Goal: Information Seeking & Learning: Compare options

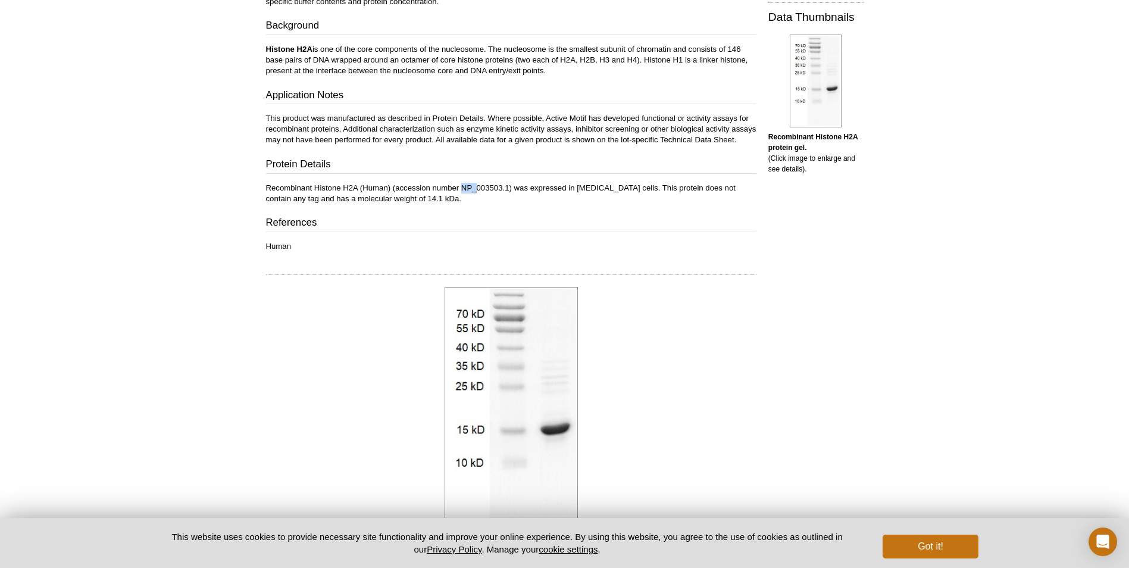
scroll to position [280, 0]
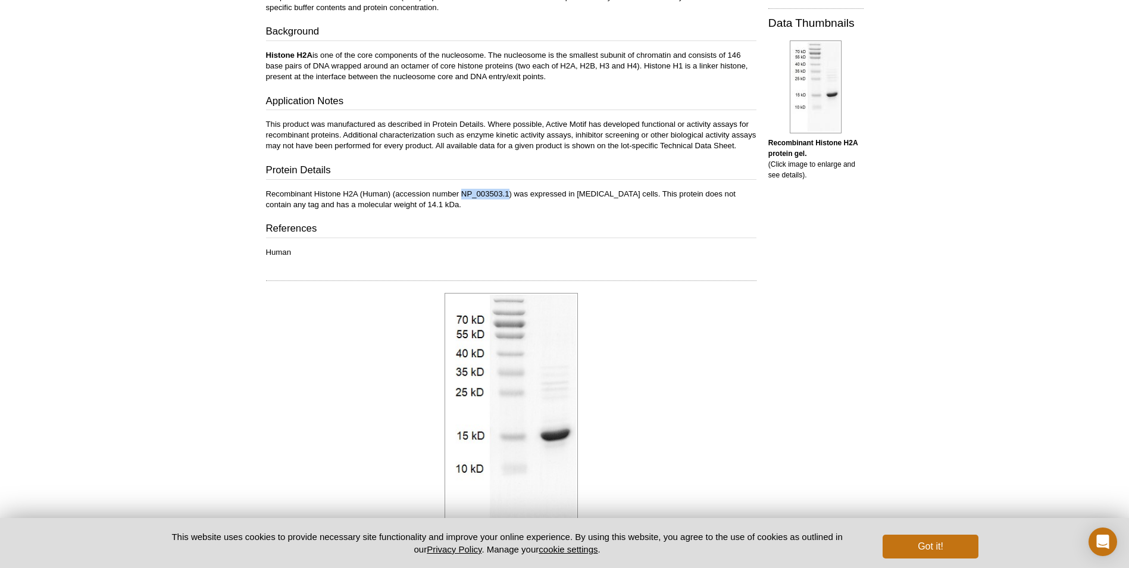
drag, startPoint x: 462, startPoint y: 205, endPoint x: 509, endPoint y: 204, distance: 47.0
click at [509, 204] on p "Recombinant Histone H2A (Human) (accession number NP_003503.1) was expressed in…" at bounding box center [511, 199] width 490 height 21
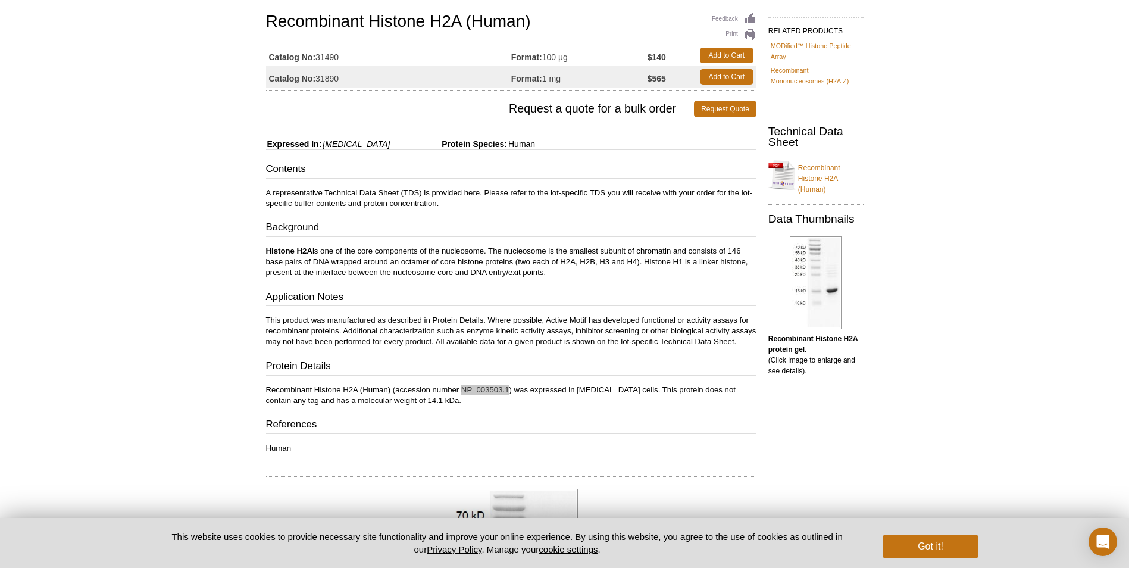
scroll to position [0, 0]
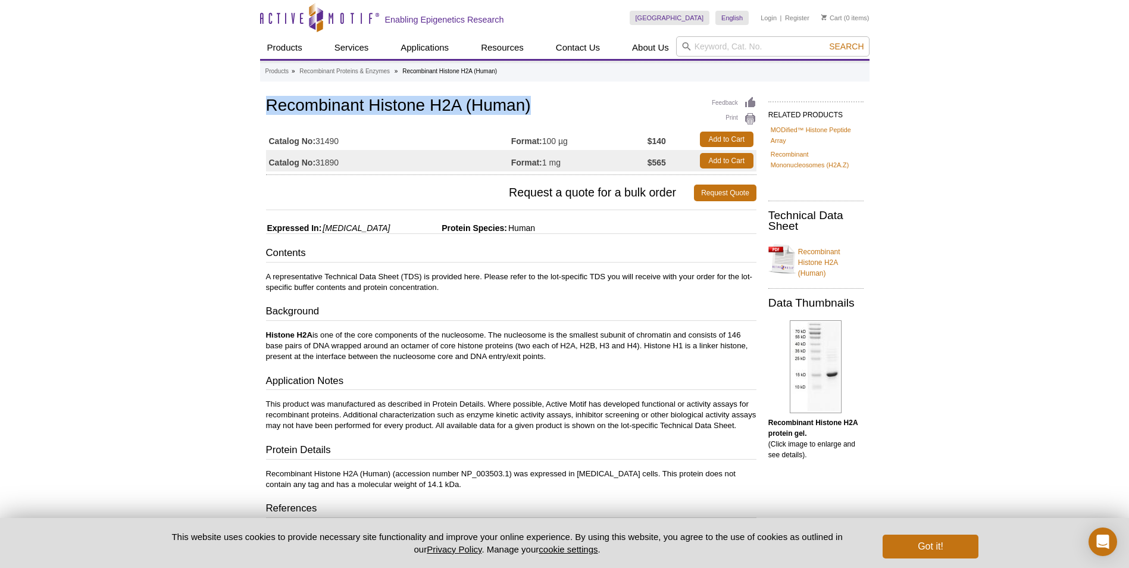
drag, startPoint x: 562, startPoint y: 117, endPoint x: 250, endPoint y: 109, distance: 311.3
click at [250, 109] on div "Active Motif Logo Enabling Epigenetics Research 0 Search Skip to content Active…" at bounding box center [564, 566] width 1129 height 1132
click at [255, 112] on div "Active Motif Logo Enabling Epigenetics Research 0 Search Skip to content Active…" at bounding box center [564, 566] width 1129 height 1132
drag, startPoint x: 387, startPoint y: 104, endPoint x: 526, endPoint y: 101, distance: 139.2
click at [526, 101] on h1 "Recombinant Histone H2A (Human)" at bounding box center [511, 106] width 490 height 20
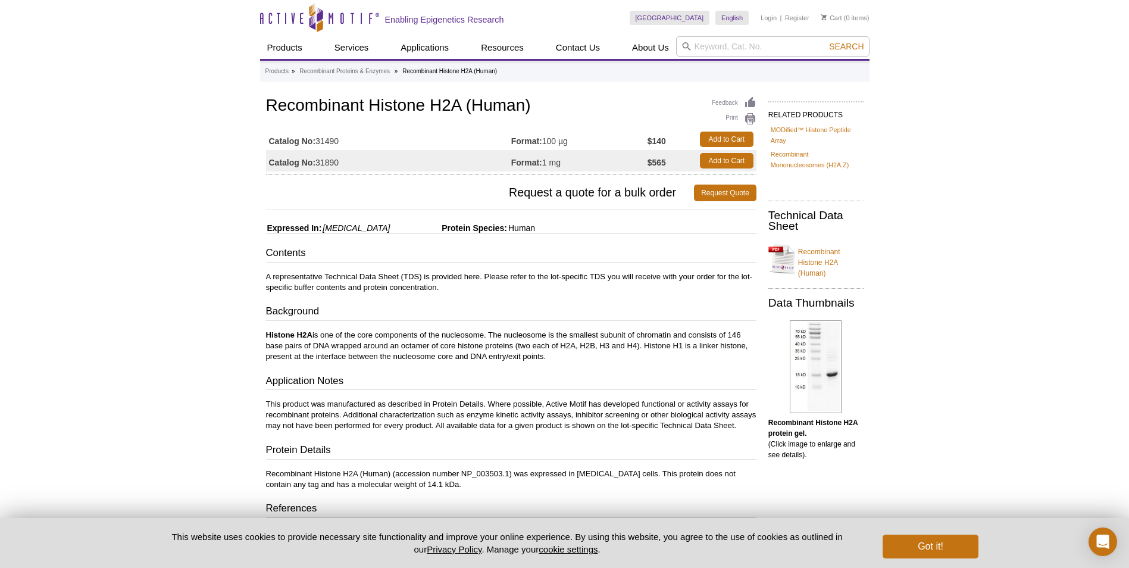
click at [260, 123] on div "Feedback Print Recombinant Histone H2A (Human) Catalog No: 31490 Format: 100 µg…" at bounding box center [508, 547] width 496 height 907
drag, startPoint x: 267, startPoint y: 105, endPoint x: 591, endPoint y: 100, distance: 324.3
click at [591, 100] on h1 "Recombinant Histone H2A (Human)" at bounding box center [511, 106] width 490 height 20
drag, startPoint x: 591, startPoint y: 100, endPoint x: 519, endPoint y: 103, distance: 72.1
copy h1 "Recombinant Histone H2A (Human)"
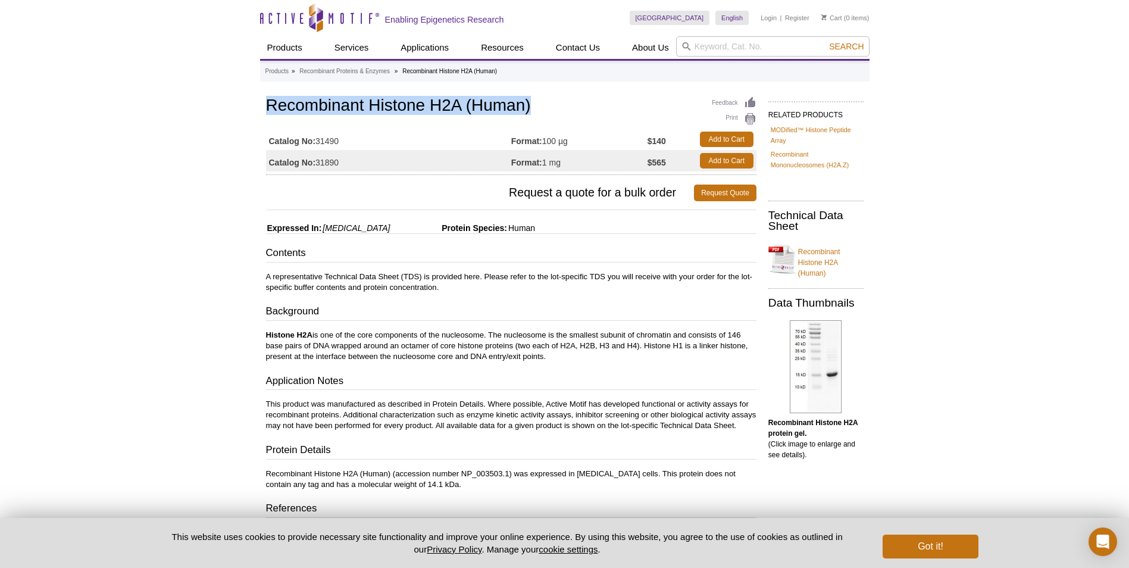
drag, startPoint x: 343, startPoint y: 142, endPoint x: 319, endPoint y: 144, distance: 24.5
click at [319, 144] on td "Catalog No: 31490" at bounding box center [388, 139] width 245 height 21
drag, startPoint x: 319, startPoint y: 144, endPoint x: 339, endPoint y: 156, distance: 23.0
click at [339, 156] on td "Catalog No: 31890" at bounding box center [388, 160] width 245 height 21
drag, startPoint x: 328, startPoint y: 161, endPoint x: 318, endPoint y: 161, distance: 10.7
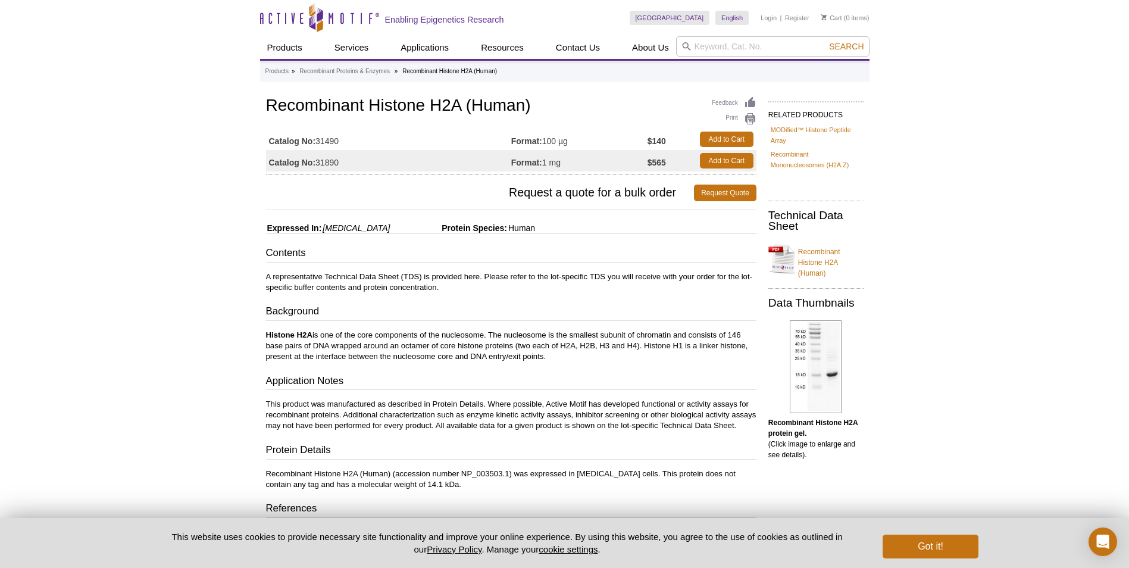
click at [318, 161] on td "Catalog No: 31890" at bounding box center [388, 160] width 245 height 21
copy td "31890"
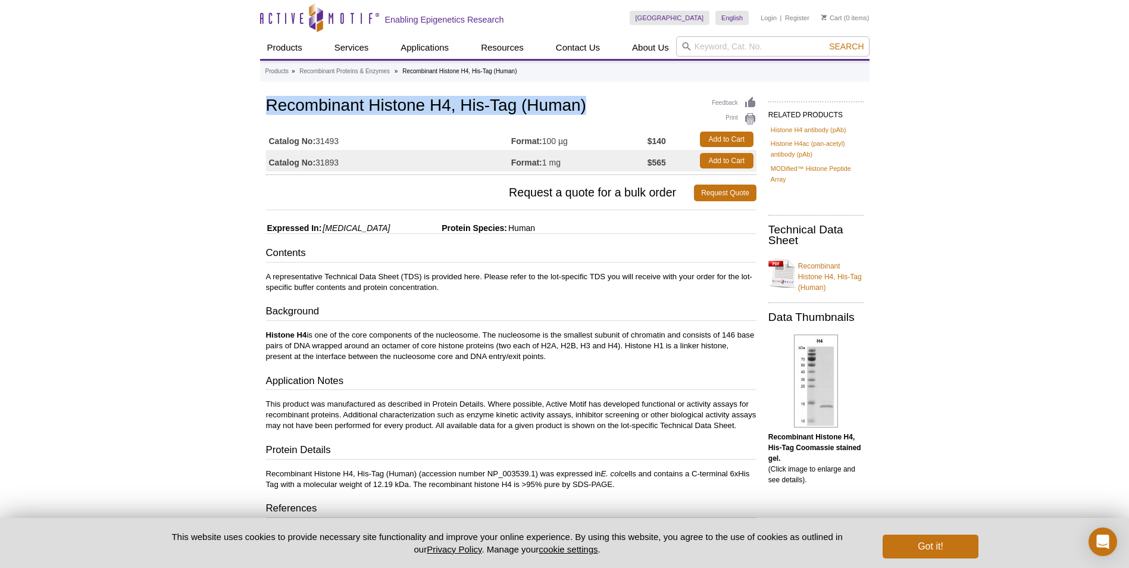
drag, startPoint x: 271, startPoint y: 101, endPoint x: 696, endPoint y: 101, distance: 425.4
click at [696, 101] on h1 "Recombinant Histone H4, His-Tag (Human)" at bounding box center [511, 106] width 490 height 20
click at [364, 149] on td "Catalog No: 31493" at bounding box center [388, 139] width 245 height 21
drag, startPoint x: 347, startPoint y: 162, endPoint x: 317, endPoint y: 161, distance: 30.4
click at [317, 161] on td "Catalog No: 31893" at bounding box center [388, 160] width 245 height 21
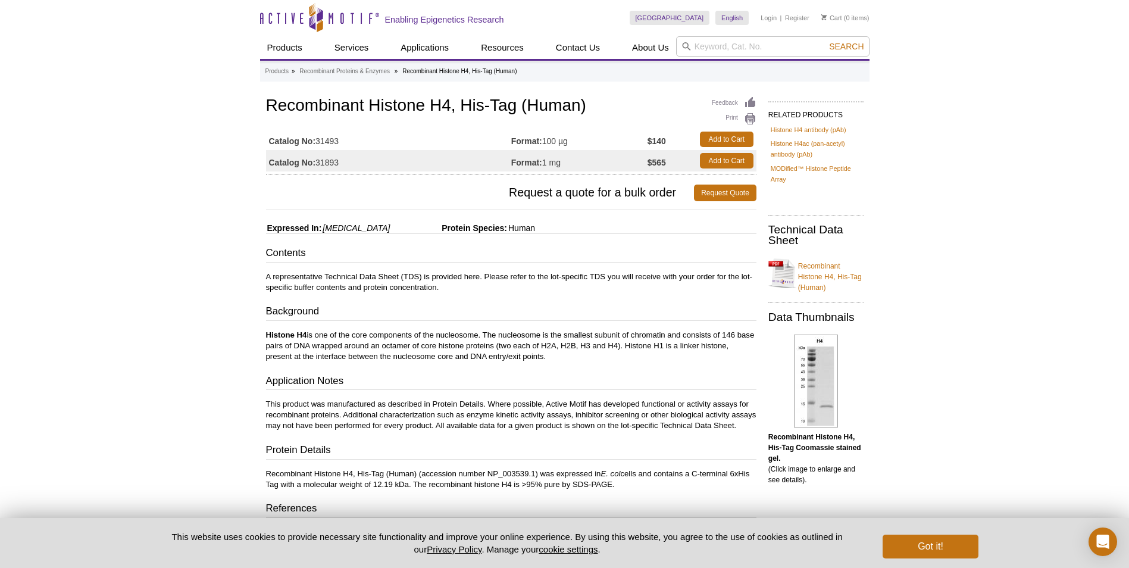
copy td "31893"
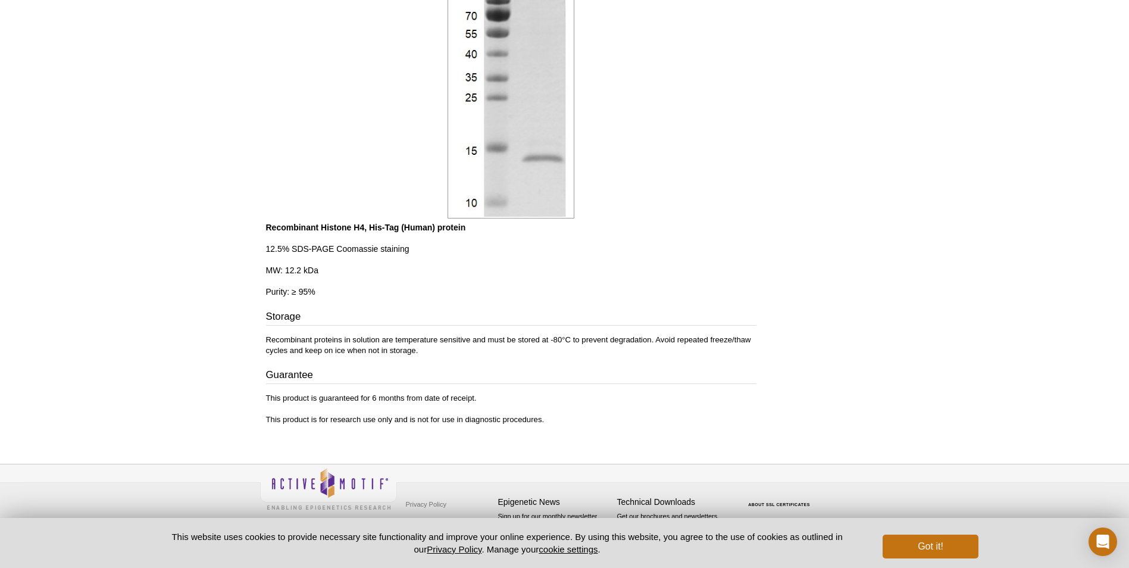
scroll to position [221, 0]
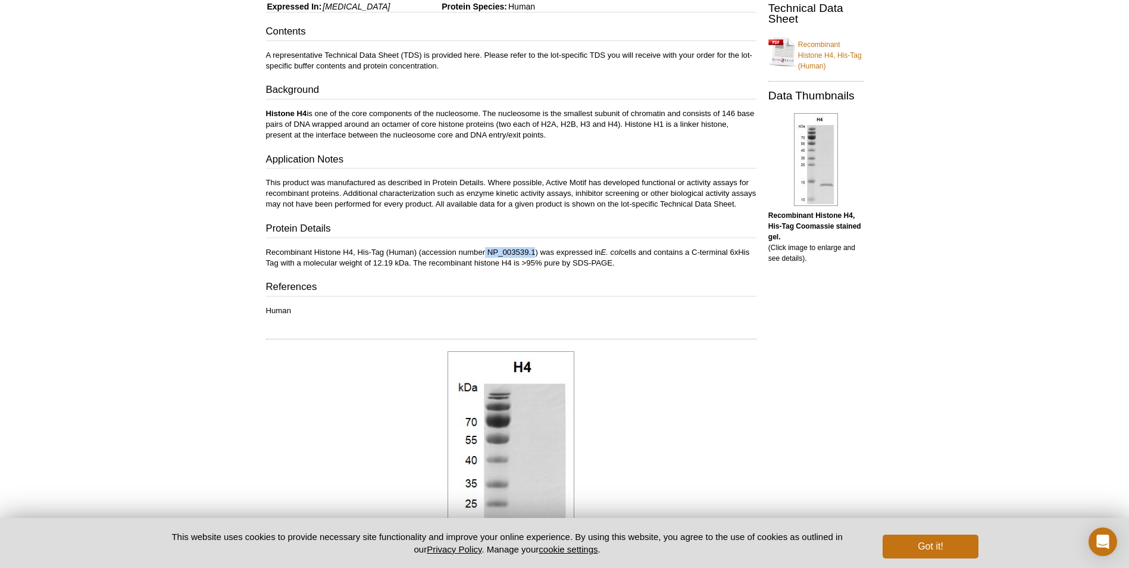
drag, startPoint x: 486, startPoint y: 262, endPoint x: 534, endPoint y: 259, distance: 48.3
click at [534, 259] on p "Recombinant Histone H4, His-Tag (Human) (accession number NP_003539.1) was expr…" at bounding box center [511, 257] width 490 height 21
copy p "NP_003539.1"
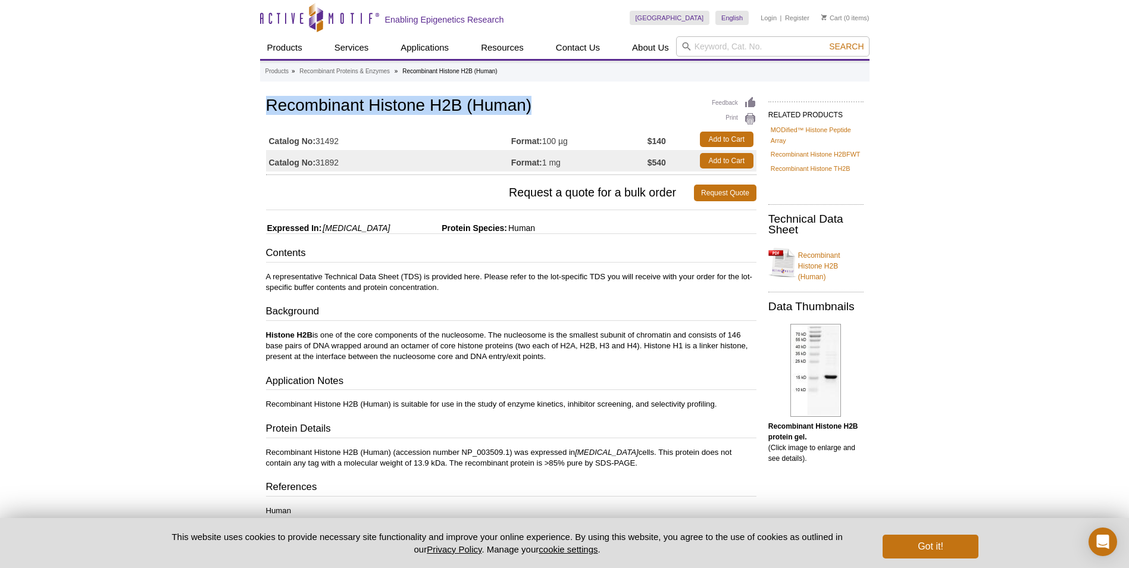
drag, startPoint x: 269, startPoint y: 106, endPoint x: 519, endPoint y: 120, distance: 250.9
click at [519, 120] on div "Feedback Print Recombinant Histone H2B (Human) Catalog No: 31492 Format: 100 µg…" at bounding box center [511, 134] width 490 height 81
drag, startPoint x: 519, startPoint y: 120, endPoint x: 492, endPoint y: 109, distance: 29.2
click at [493, 109] on h1 "Recombinant Histone H2B (Human)" at bounding box center [511, 106] width 490 height 20
drag, startPoint x: 268, startPoint y: 100, endPoint x: 542, endPoint y: 109, distance: 273.8
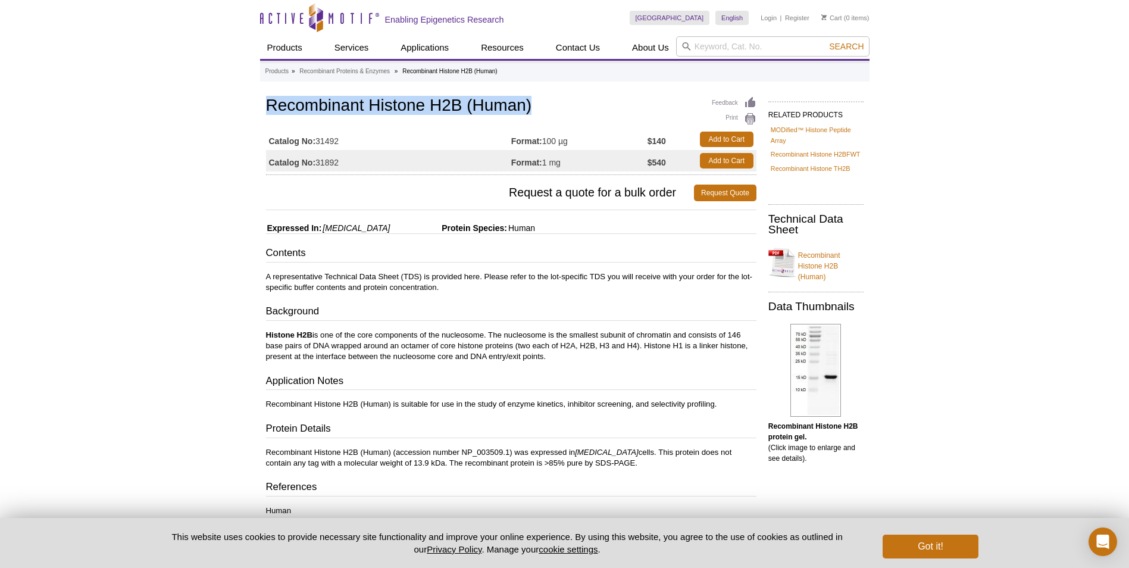
click at [542, 109] on h1 "Recombinant Histone H2B (Human)" at bounding box center [511, 106] width 490 height 20
drag, startPoint x: 542, startPoint y: 109, endPoint x: 509, endPoint y: 108, distance: 32.7
copy h1 "Recombinant Histone H2B (Human)"
drag, startPoint x: 338, startPoint y: 163, endPoint x: 319, endPoint y: 164, distance: 19.0
click at [319, 164] on td "Catalog No: 31892" at bounding box center [388, 160] width 245 height 21
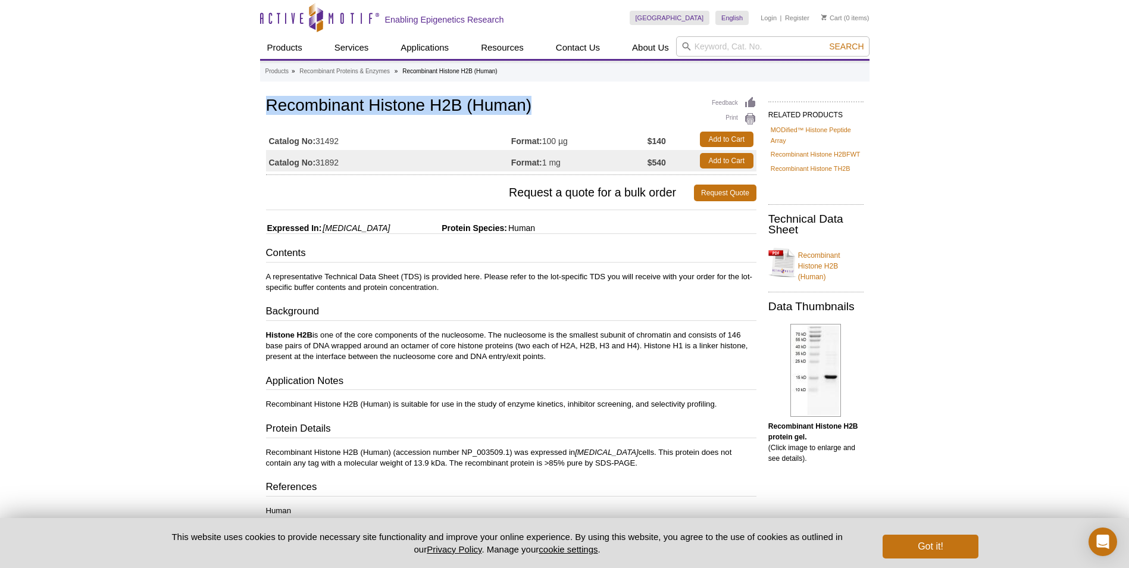
copy td "31892"
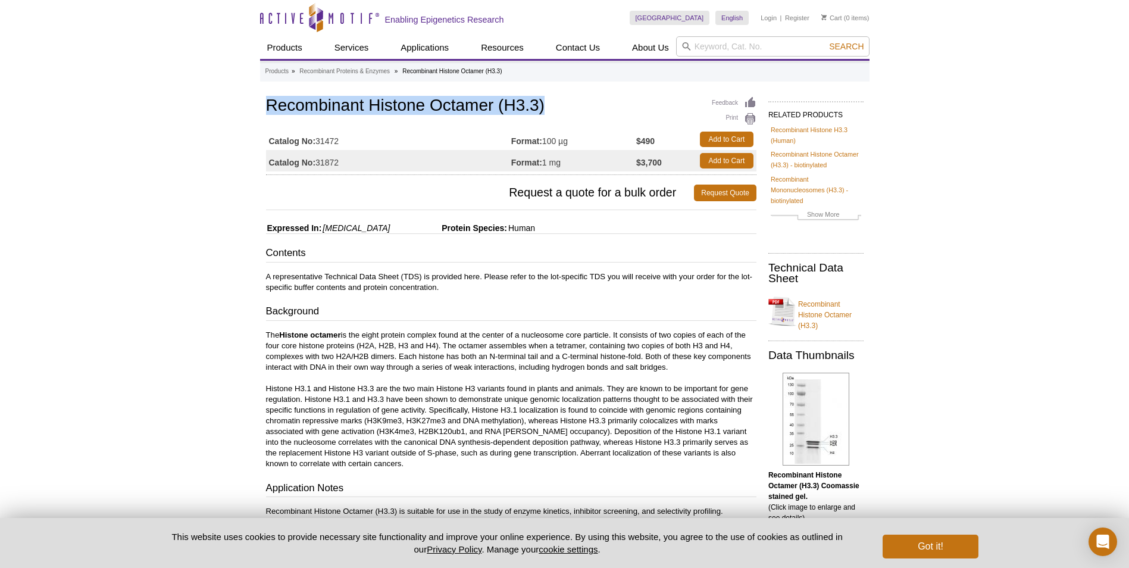
drag, startPoint x: 266, startPoint y: 106, endPoint x: 548, endPoint y: 107, distance: 282.0
click at [548, 107] on h1 "Recombinant Histone Octamer (H3.3)" at bounding box center [511, 106] width 490 height 20
drag, startPoint x: 548, startPoint y: 107, endPoint x: 522, endPoint y: 104, distance: 26.3
copy h1 "Recombinant Histone Octamer (H3.3)"
drag, startPoint x: 344, startPoint y: 144, endPoint x: 318, endPoint y: 145, distance: 26.2
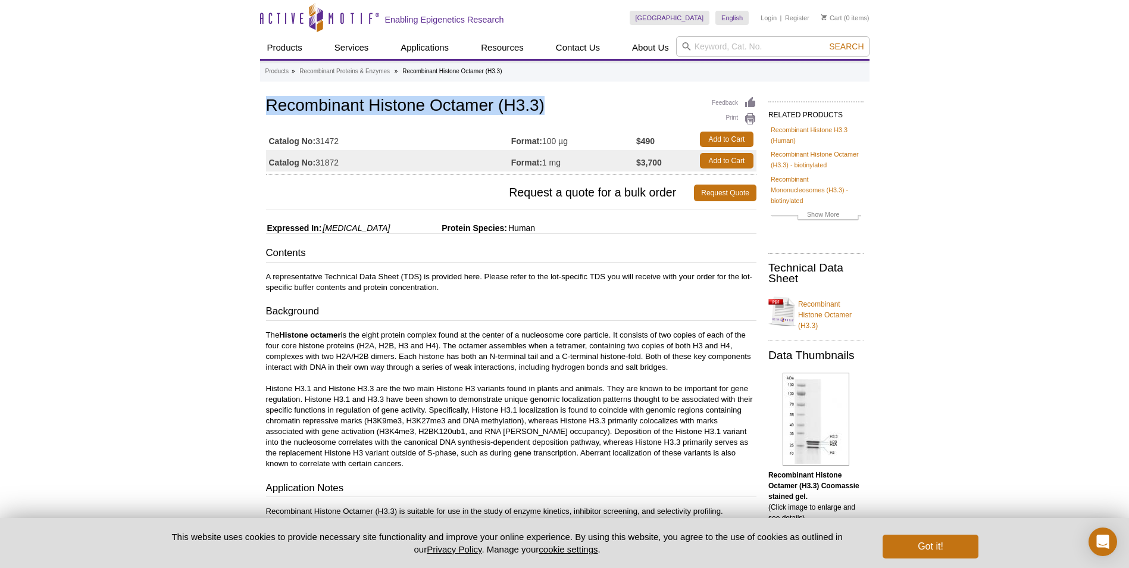
click at [318, 145] on td "Catalog No: 31472" at bounding box center [388, 139] width 245 height 21
copy td "31472"
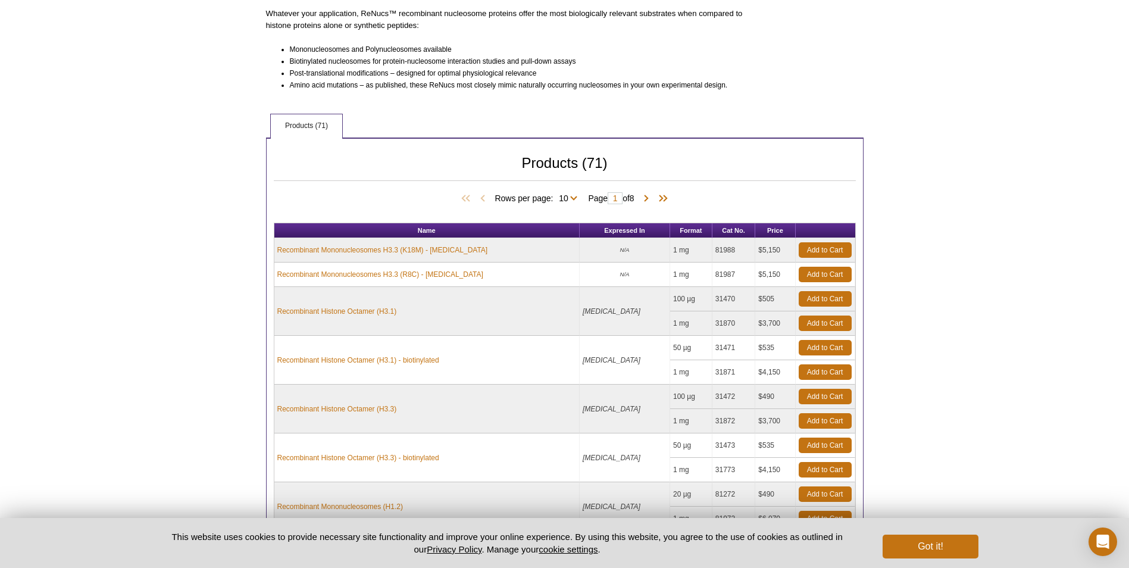
scroll to position [416, 0]
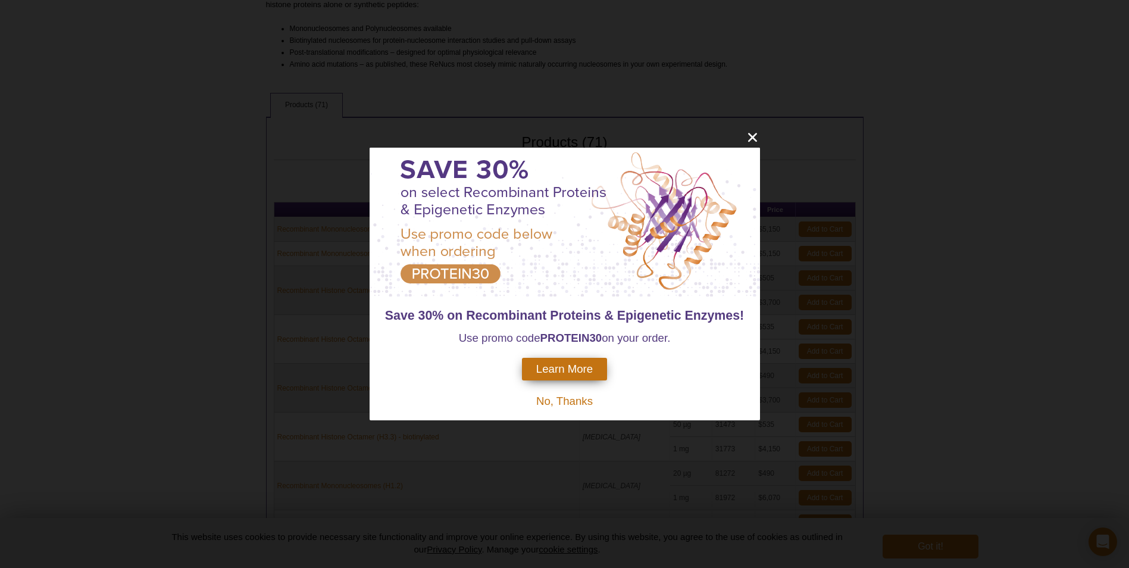
drag, startPoint x: 561, startPoint y: 397, endPoint x: 605, endPoint y: 373, distance: 50.3
click at [561, 397] on span "No, Thanks" at bounding box center [564, 400] width 57 height 12
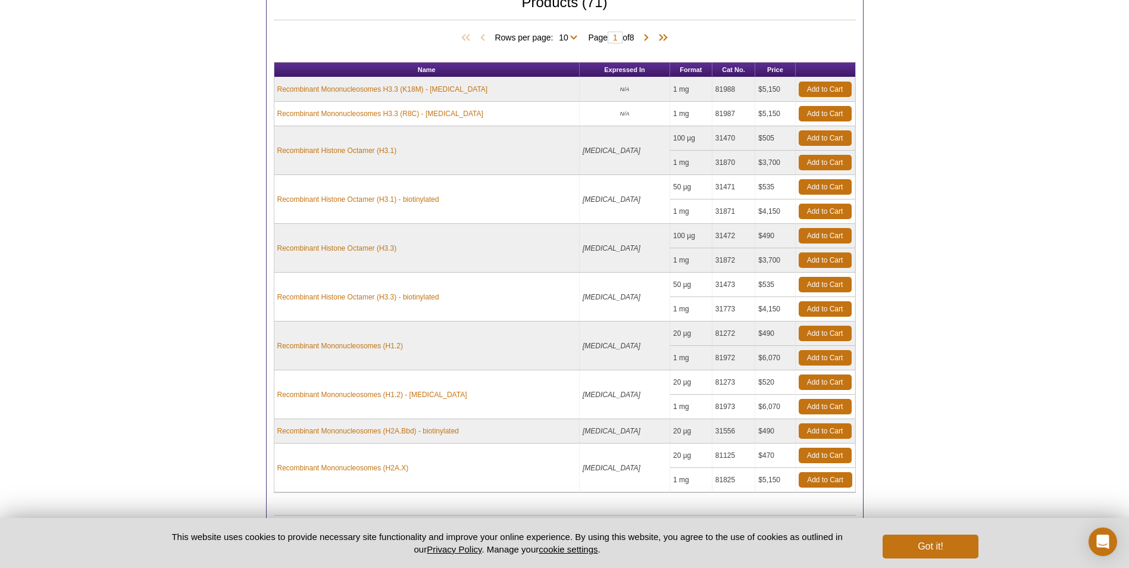
scroll to position [535, 0]
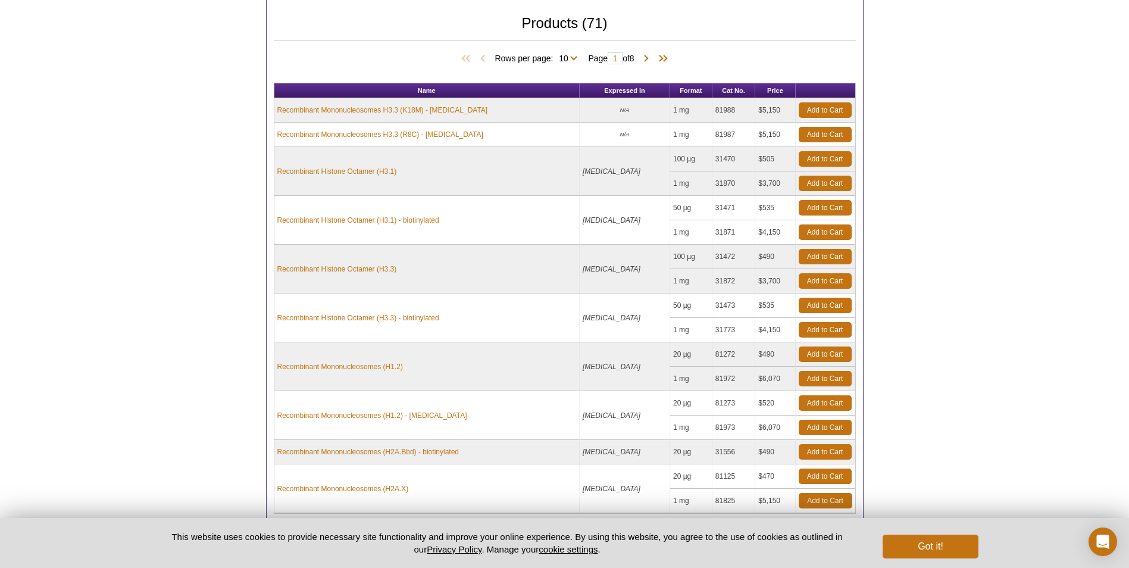
click at [120, 277] on div "Active Motif Logo Enabling Epigenetics Research 0 Search Skip to content Active…" at bounding box center [564, 91] width 1129 height 1252
click at [361, 170] on link "Recombinant Histone Octamer (H3.1)" at bounding box center [337, 171] width 120 height 11
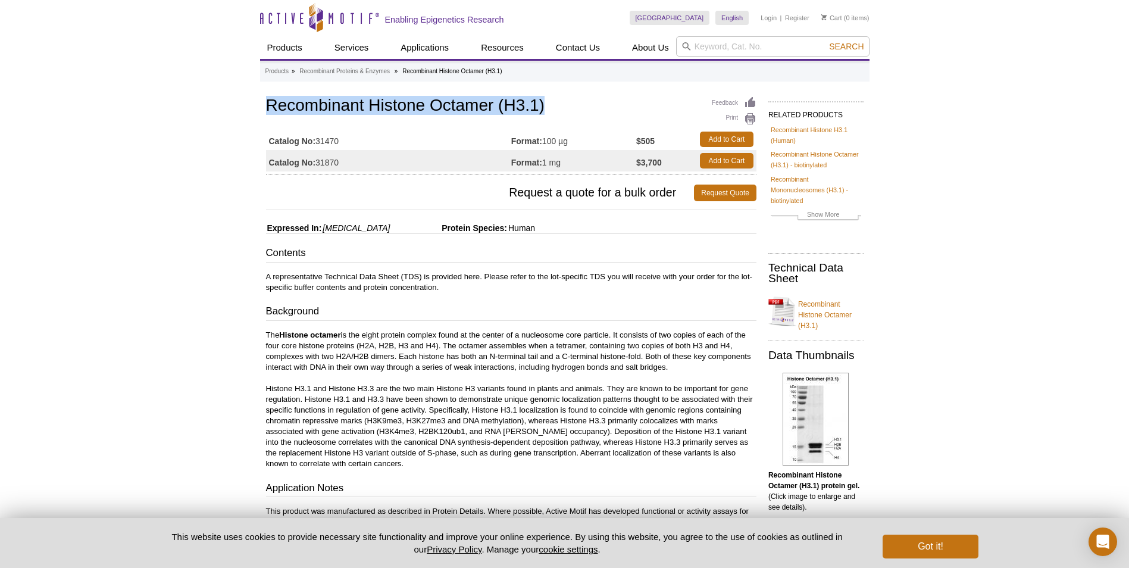
drag, startPoint x: 277, startPoint y: 106, endPoint x: 548, endPoint y: 104, distance: 270.7
click at [548, 104] on h1 "Recombinant Histone Octamer (H3.1)" at bounding box center [511, 106] width 490 height 20
drag, startPoint x: 548, startPoint y: 104, endPoint x: 534, endPoint y: 106, distance: 13.8
drag, startPoint x: 351, startPoint y: 141, endPoint x: 316, endPoint y: 142, distance: 35.1
click at [316, 142] on td "Catalog No: 31470" at bounding box center [388, 139] width 245 height 21
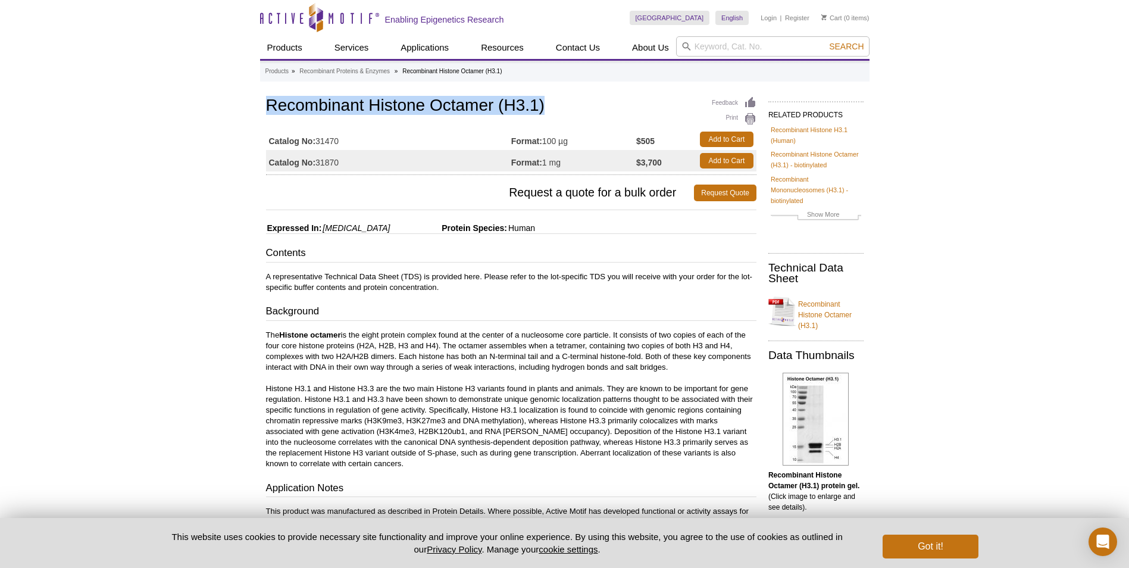
copy td "31470"
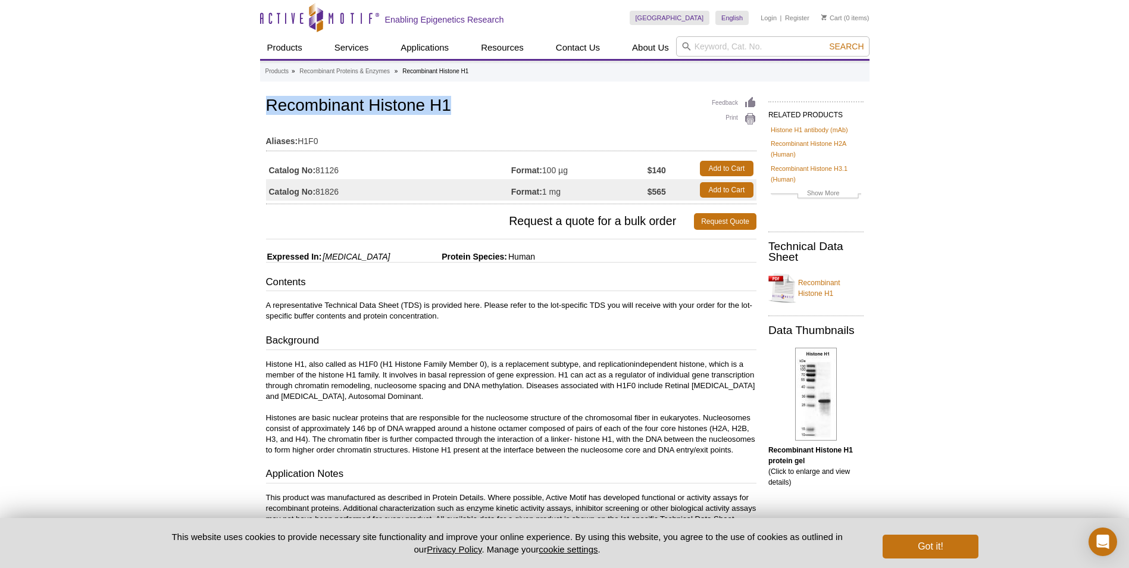
drag, startPoint x: 449, startPoint y: 105, endPoint x: 260, endPoint y: 106, distance: 188.6
click at [260, 106] on div "Feedback Print Recombinant Histone H1 Aliases: H1F0 Catalog No: 81126 Format: 1…" at bounding box center [508, 464] width 496 height 741
drag, startPoint x: 260, startPoint y: 106, endPoint x: 275, endPoint y: 102, distance: 15.3
drag, startPoint x: 340, startPoint y: 167, endPoint x: 317, endPoint y: 169, distance: 23.3
click at [317, 169] on td "Catalog No: 81126" at bounding box center [388, 168] width 245 height 21
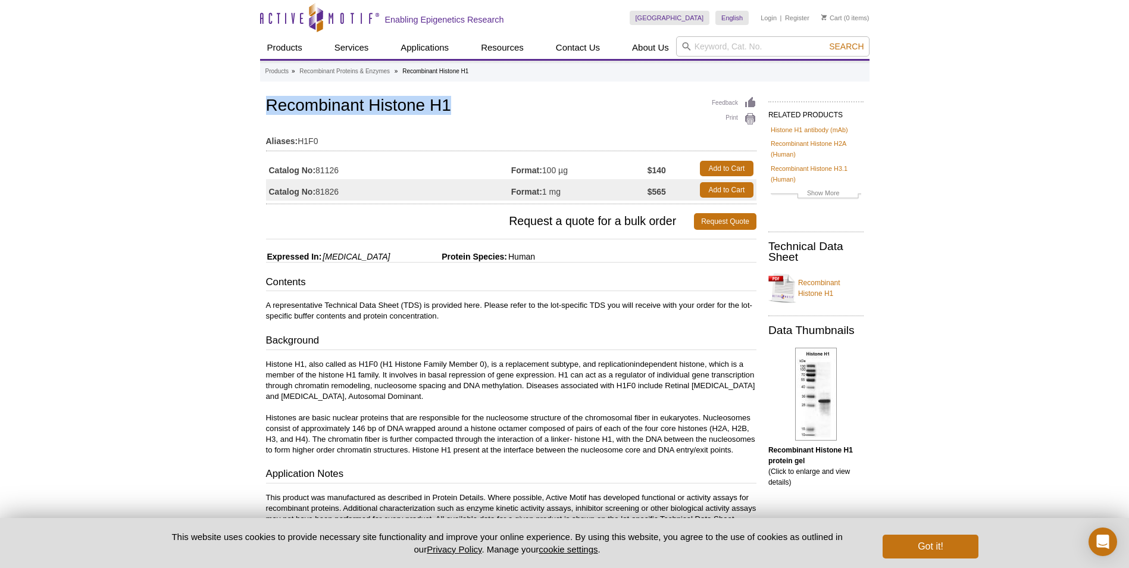
copy td "81126"
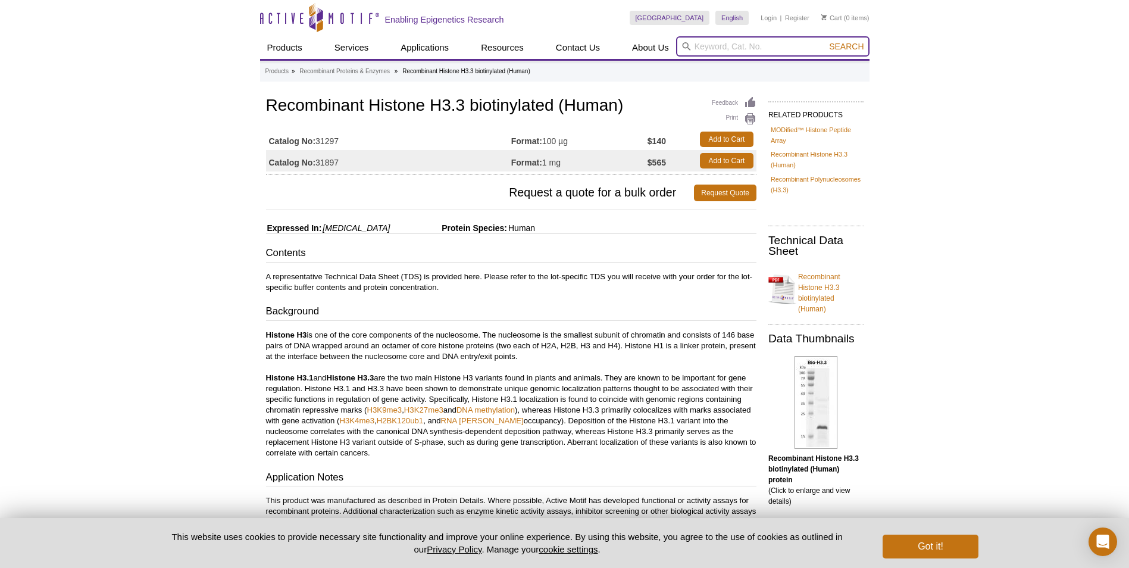
click at [747, 48] on input "search" at bounding box center [772, 46] width 193 height 20
type input "H3.1"
click at [825, 41] on button "Search" at bounding box center [846, 46] width 42 height 11
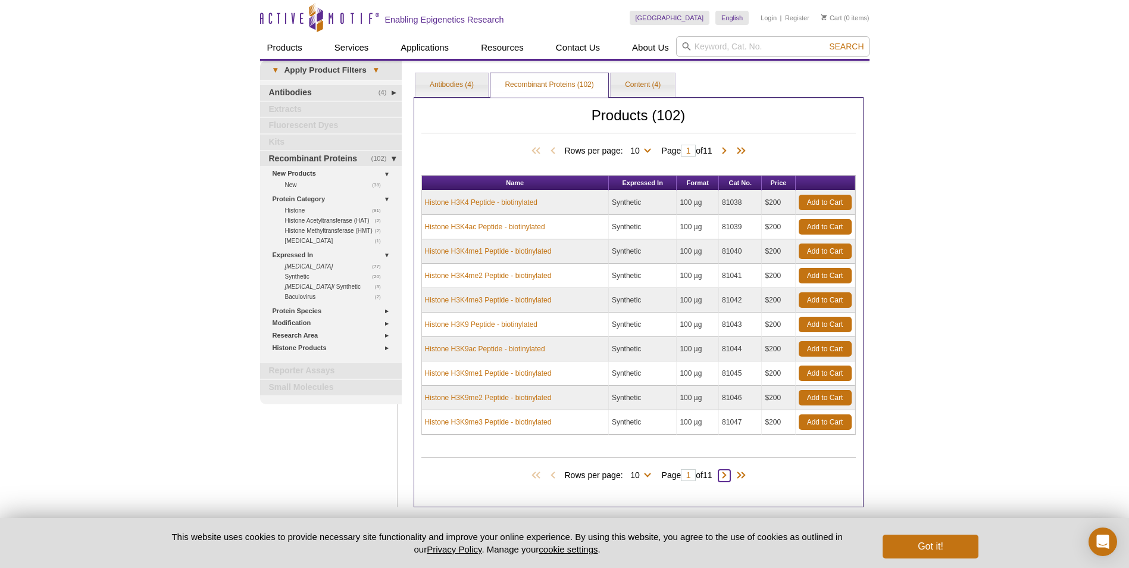
click at [727, 474] on span at bounding box center [724, 475] width 12 height 12
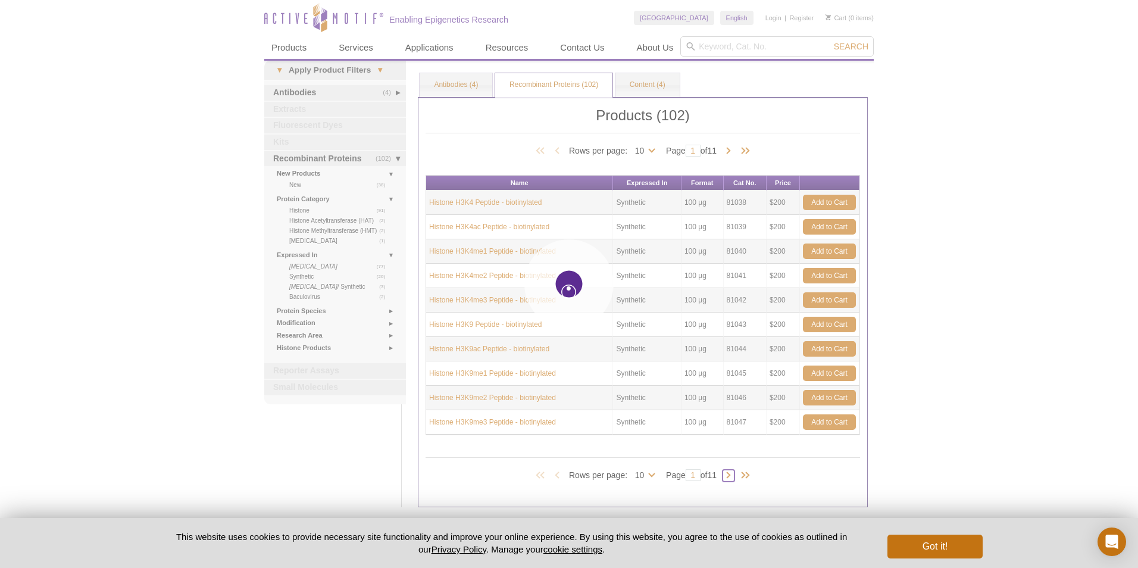
type input "2"
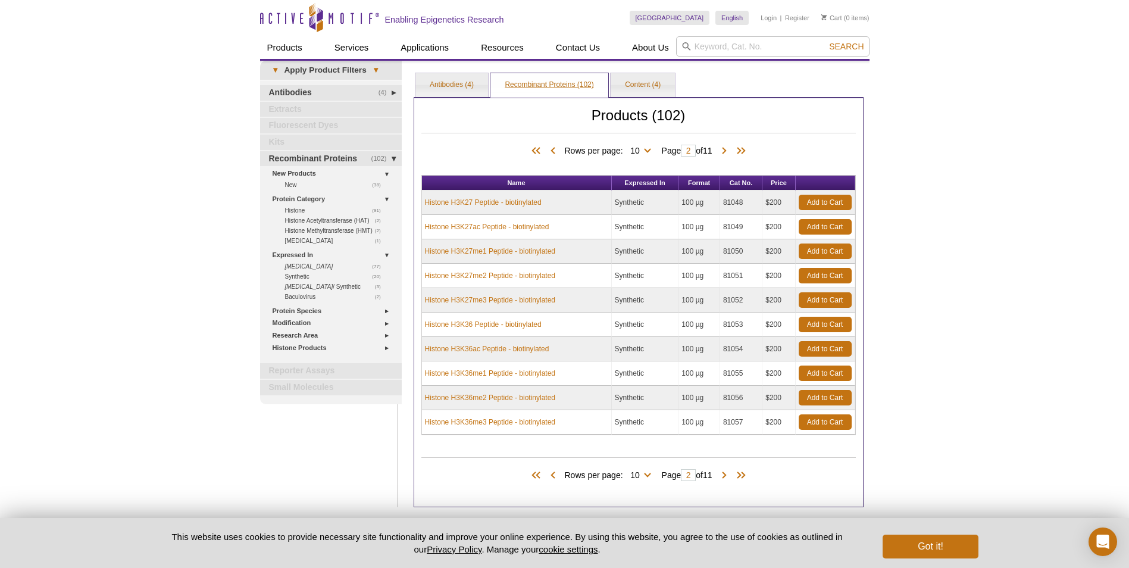
click at [558, 84] on link "Recombinant Proteins (102)" at bounding box center [548, 85] width 117 height 24
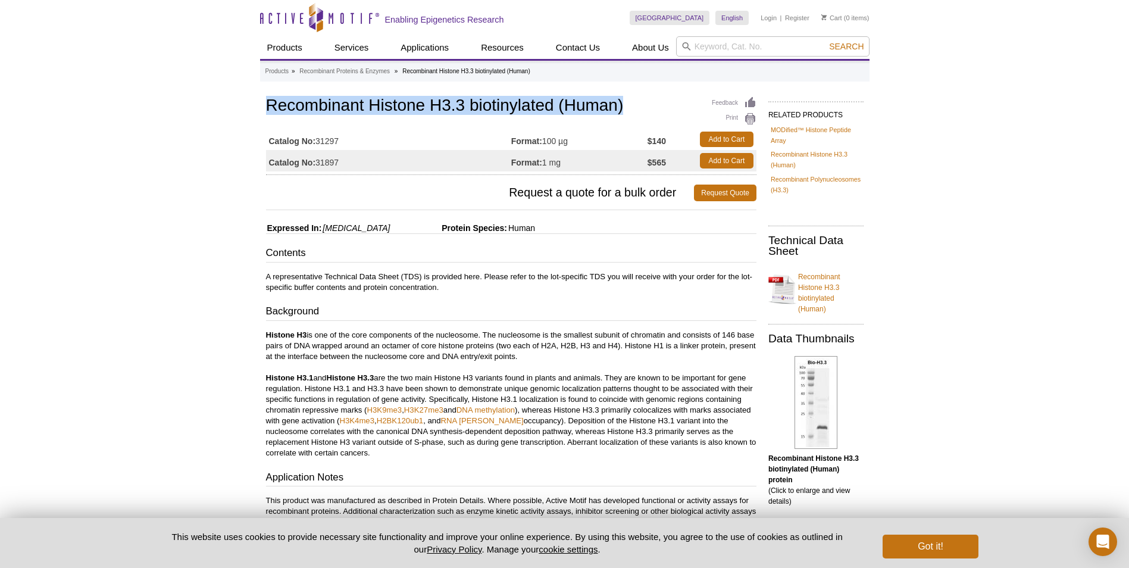
drag, startPoint x: 267, startPoint y: 102, endPoint x: 656, endPoint y: 88, distance: 388.8
click at [656, 88] on div "Products » Recombinant Proteins & Enzymes » Recombinant Histone H3.3 biotinylat…" at bounding box center [564, 481] width 609 height 841
drag, startPoint x: 656, startPoint y: 88, endPoint x: 583, endPoint y: 108, distance: 75.2
copy h1 "Recombinant Histone H3.3 biotinylated (Human)"
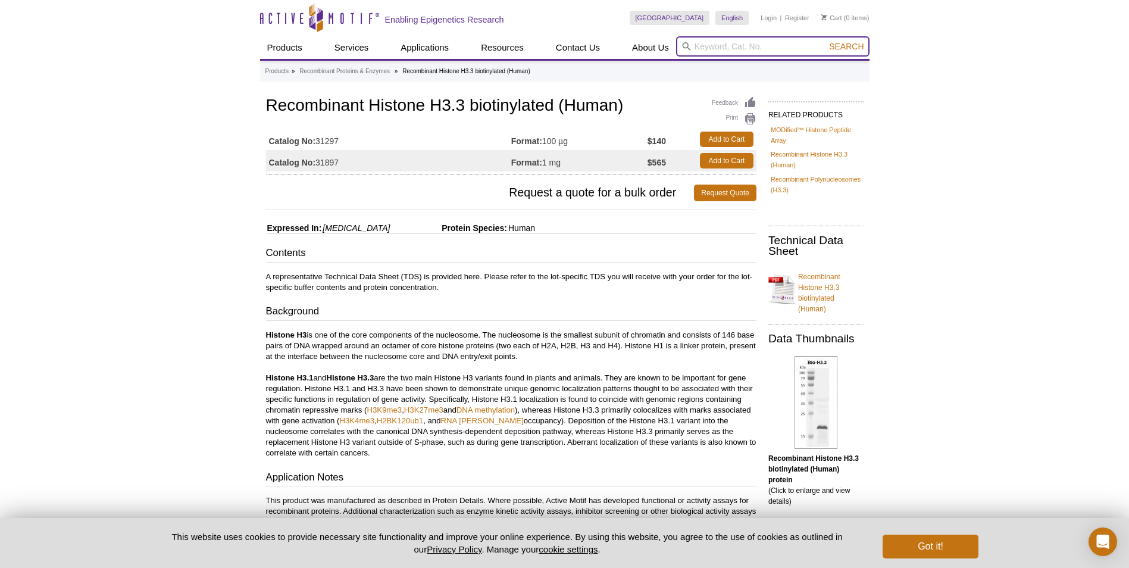
click at [788, 45] on input "search" at bounding box center [772, 46] width 193 height 20
paste input "Recombinant Histone H3.3 biotinylated (Human)"
click at [746, 46] on input "Recombinant Histone H3.3 biotinylated (Human)" at bounding box center [772, 46] width 193 height 20
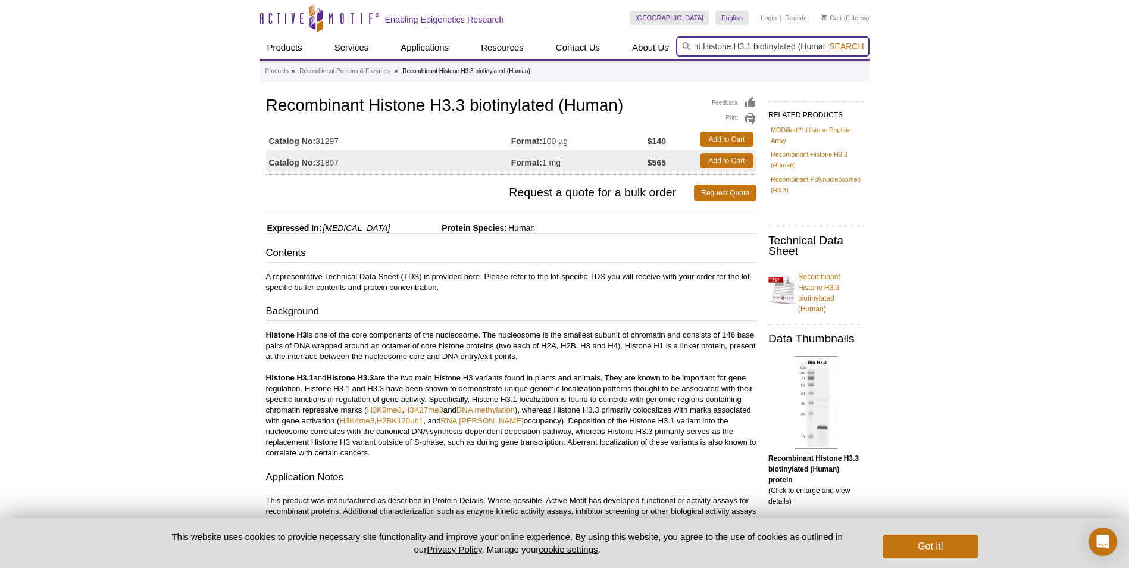
type input "Recombinant Histone H3.1 biotinylated (Human)"
click at [825, 41] on button "Search" at bounding box center [846, 46] width 42 height 11
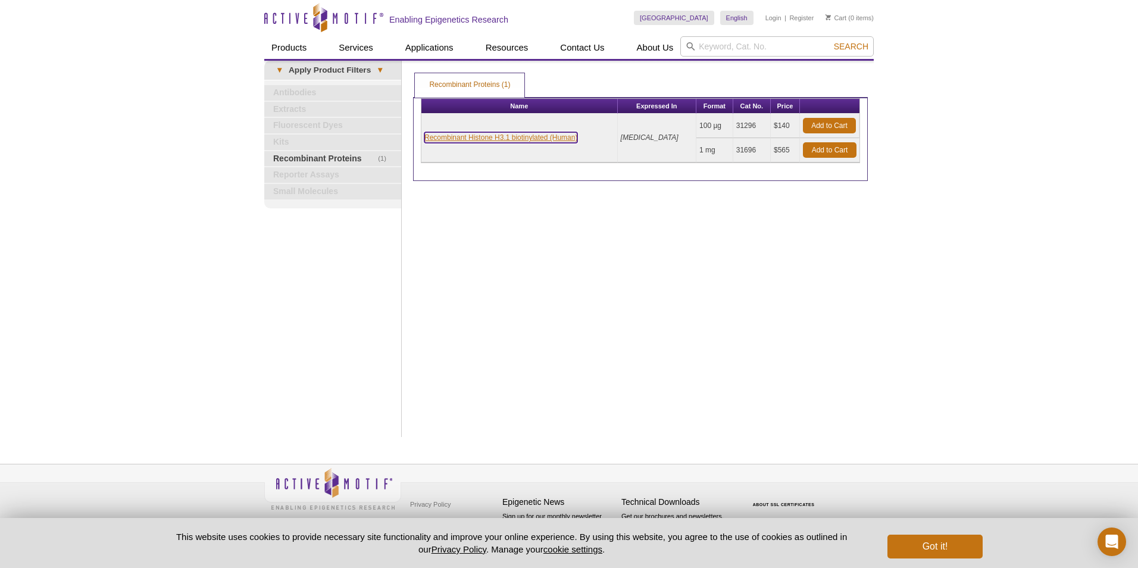
click at [508, 137] on link "Recombinant Histone H3.1 biotinylated (Human)" at bounding box center [500, 137] width 153 height 11
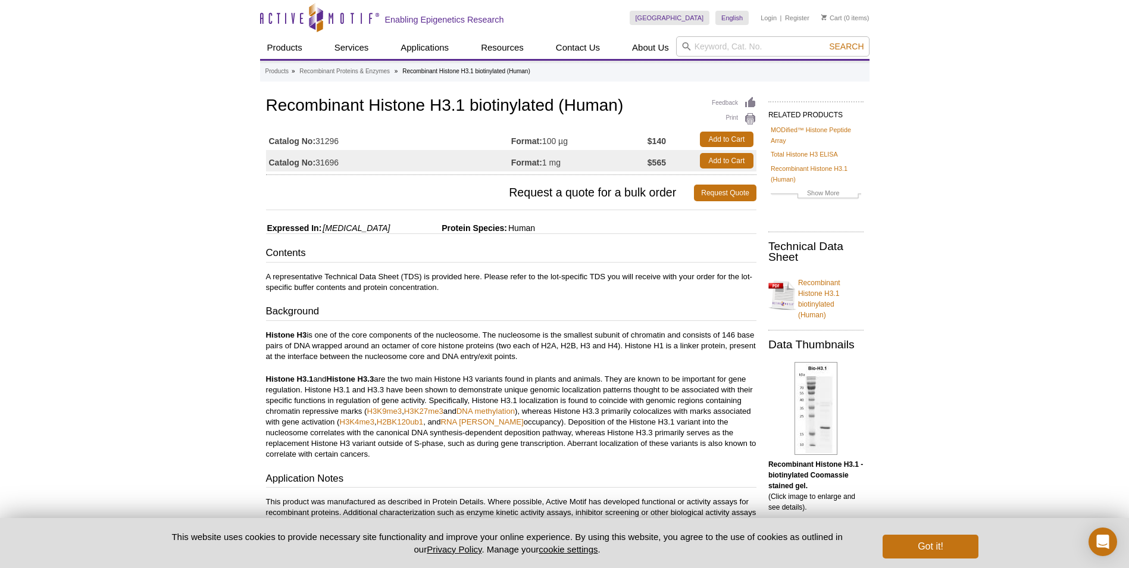
drag, startPoint x: 356, startPoint y: 140, endPoint x: 319, endPoint y: 143, distance: 37.0
click at [319, 143] on td "Catalog No: 31296" at bounding box center [388, 139] width 245 height 21
copy td "31296"
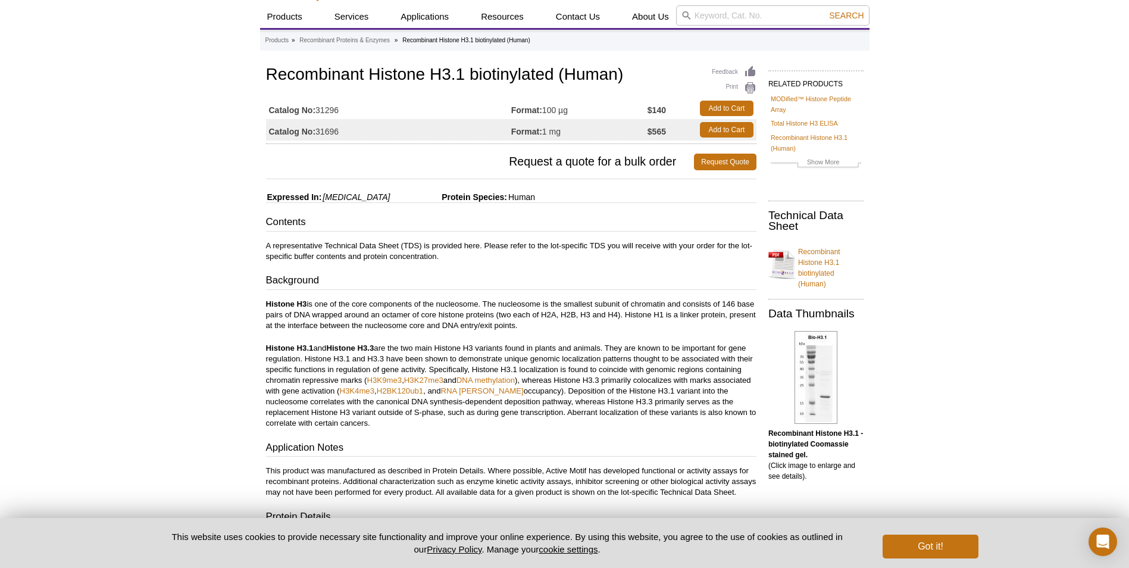
scroll to position [59, 0]
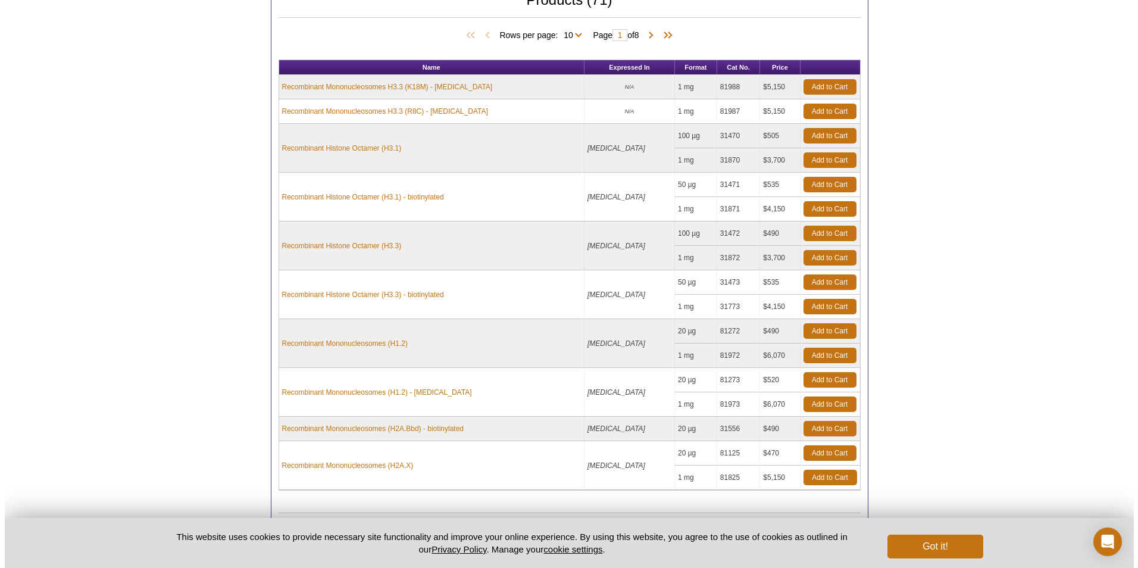
scroll to position [595, 0]
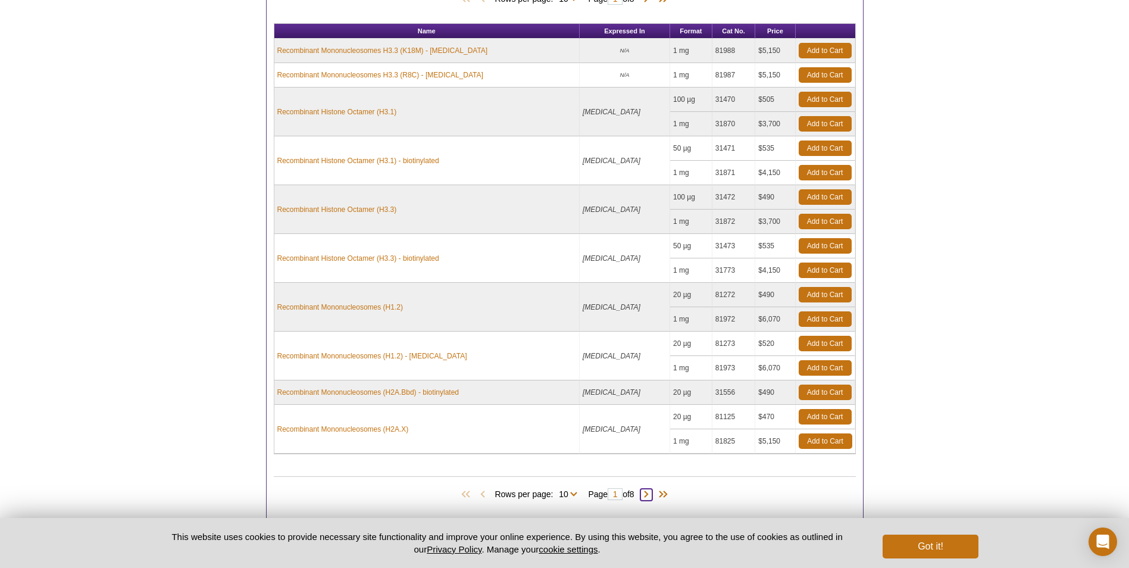
click at [650, 498] on span at bounding box center [646, 494] width 12 height 12
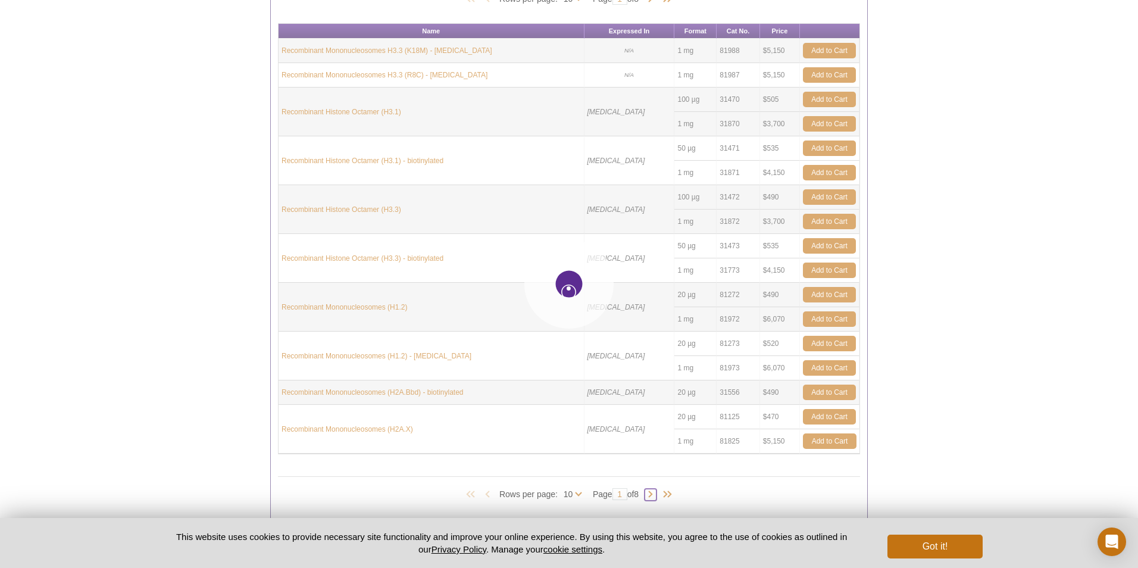
type input "2"
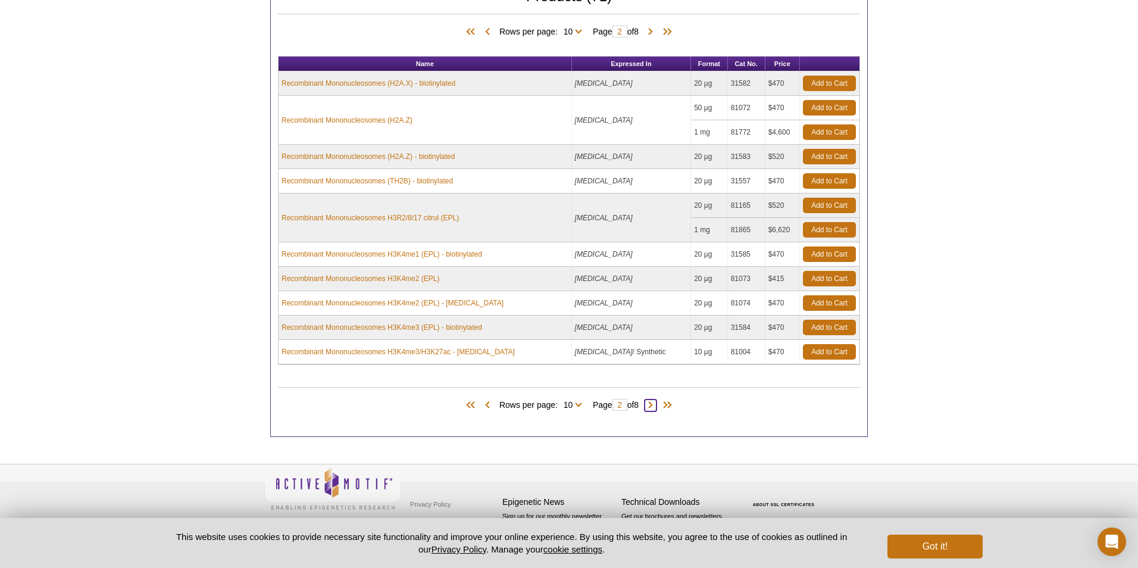
scroll to position [563, 0]
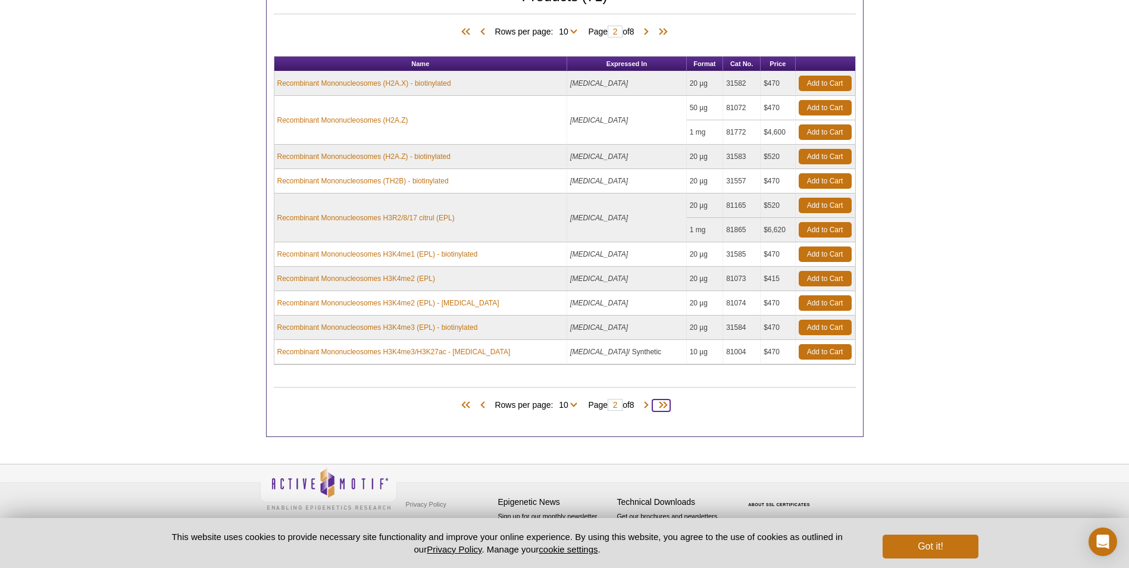
click at [664, 408] on span at bounding box center [661, 405] width 18 height 12
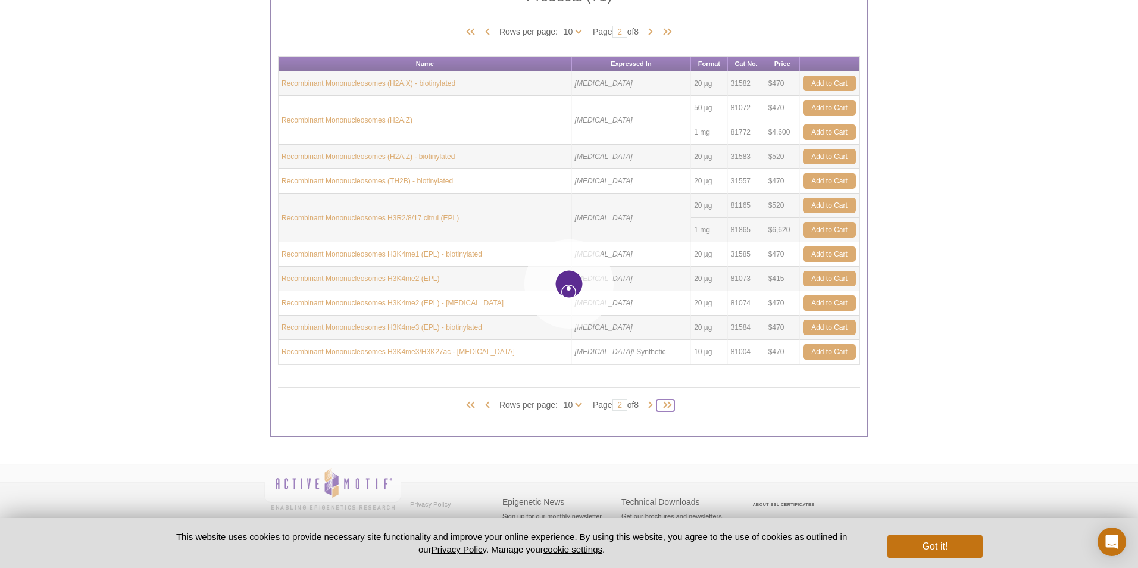
type input "8"
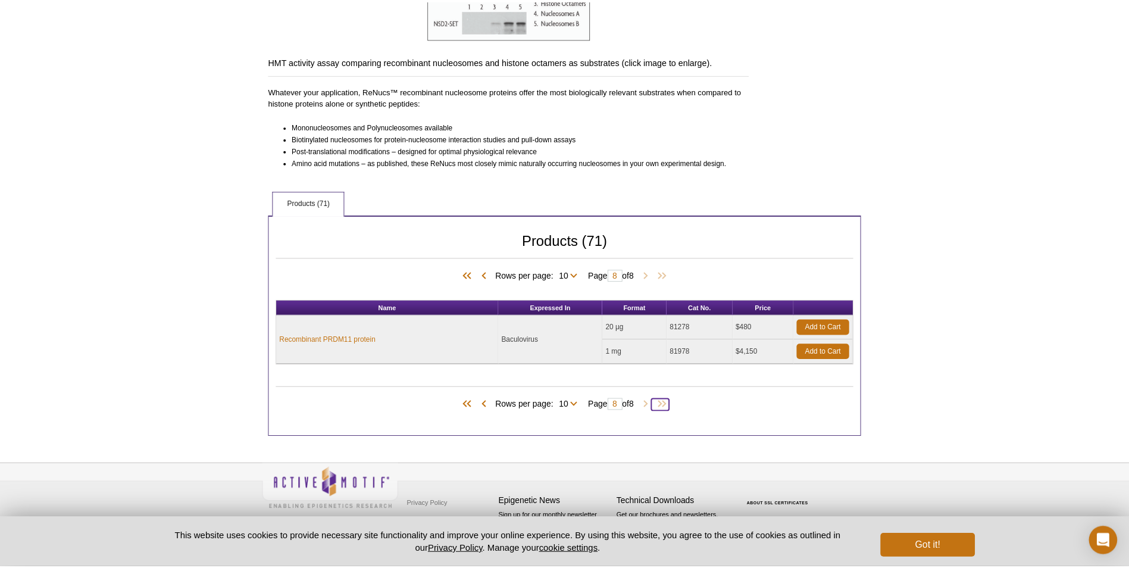
scroll to position [319, 0]
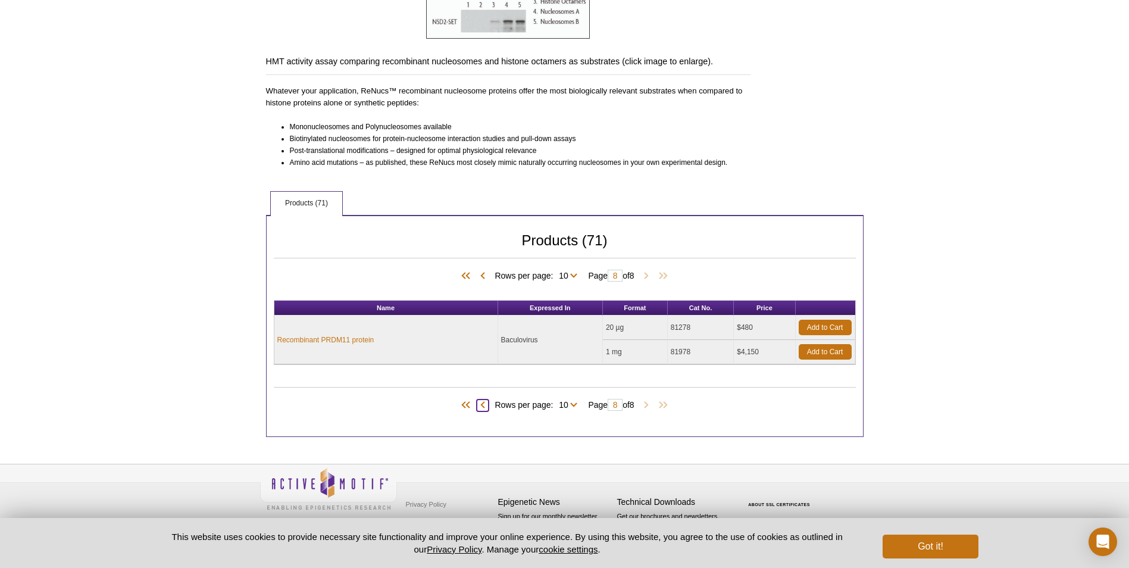
click at [480, 403] on span at bounding box center [483, 405] width 12 height 12
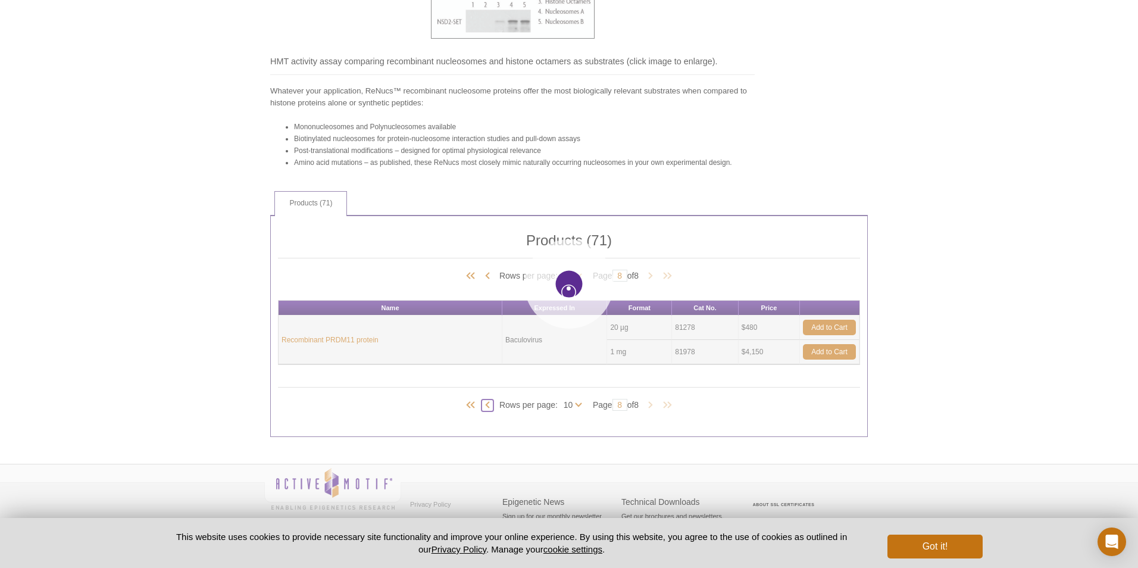
type input "7"
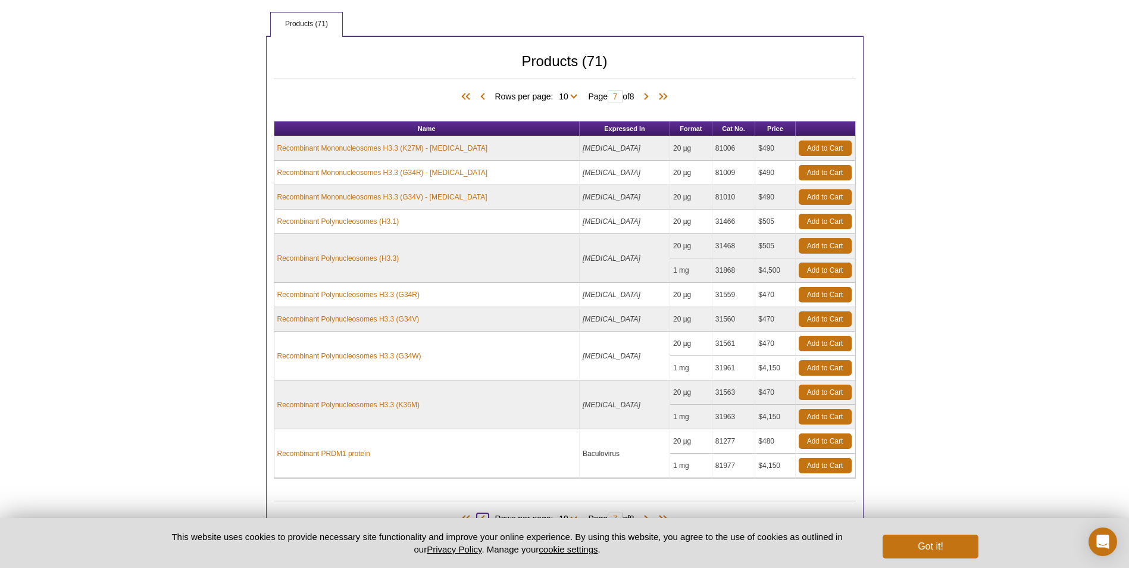
scroll to position [612, 0]
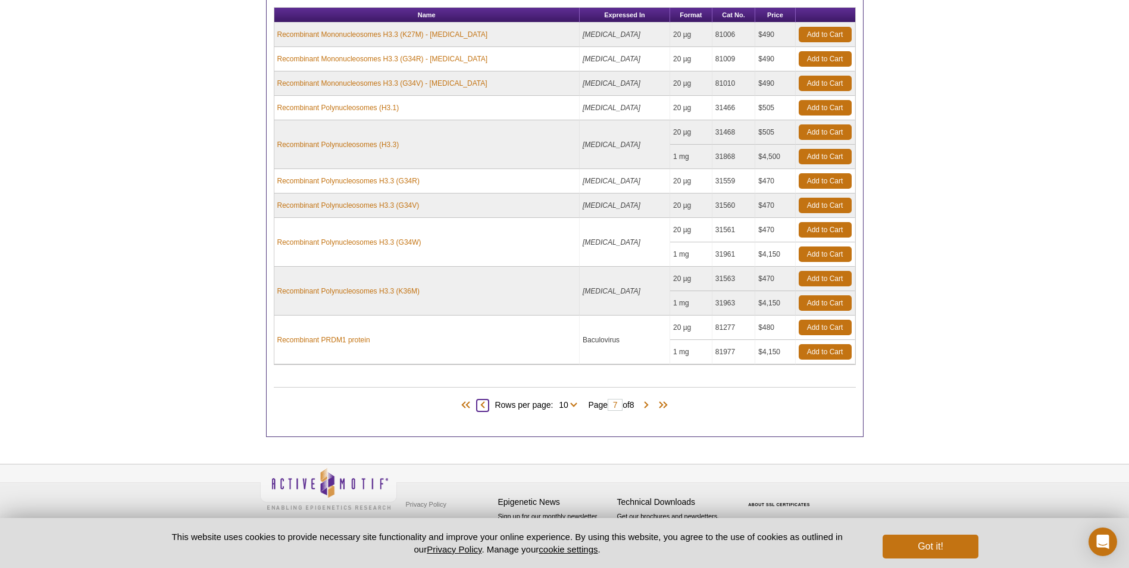
click at [477, 408] on span at bounding box center [483, 405] width 12 height 12
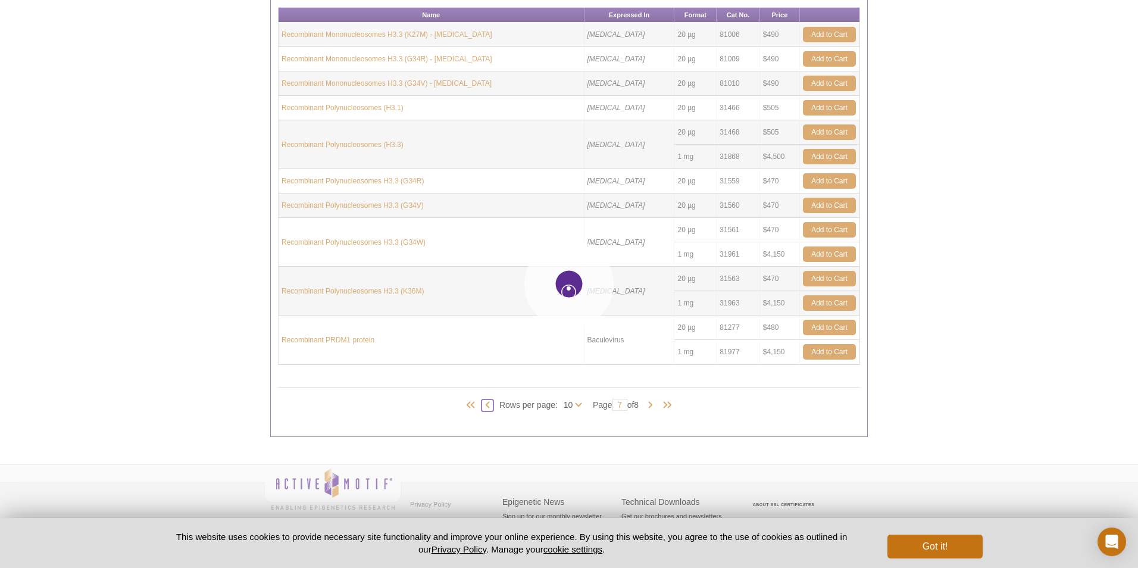
type input "6"
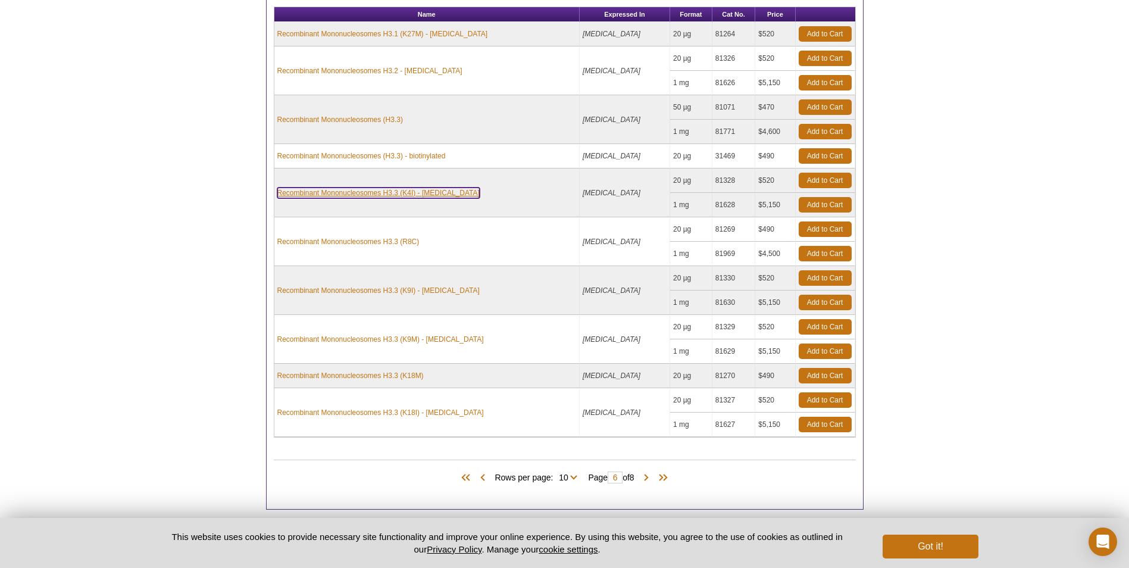
click at [325, 192] on link "Recombinant Mononucleosomes H3.3 (K4I) - biotin" at bounding box center [378, 192] width 202 height 11
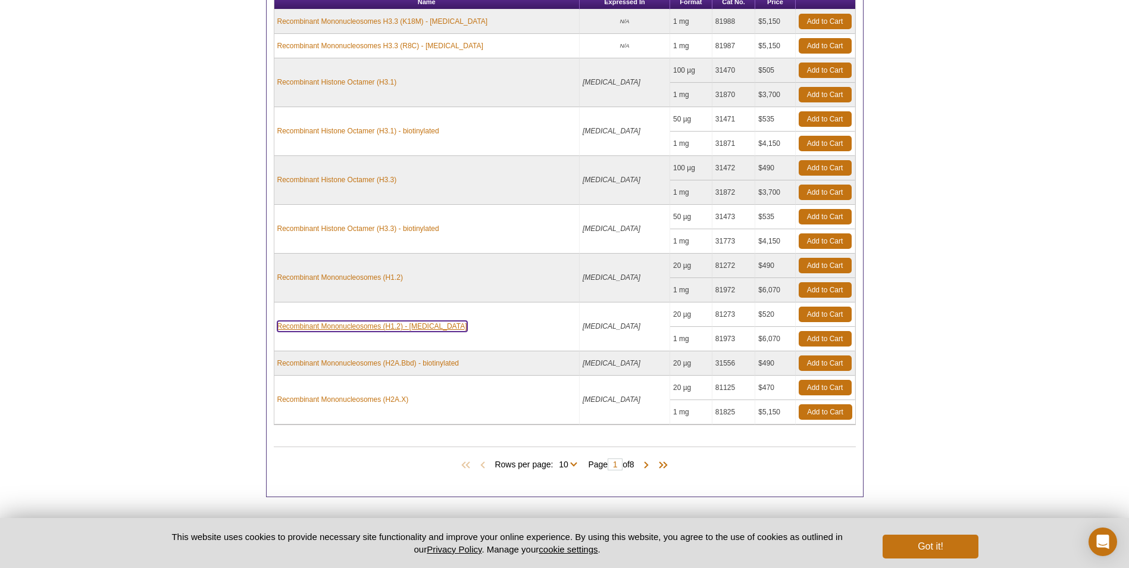
click at [416, 331] on link "Recombinant Mononucleosomes (H1.2) - [MEDICAL_DATA]" at bounding box center [372, 326] width 190 height 11
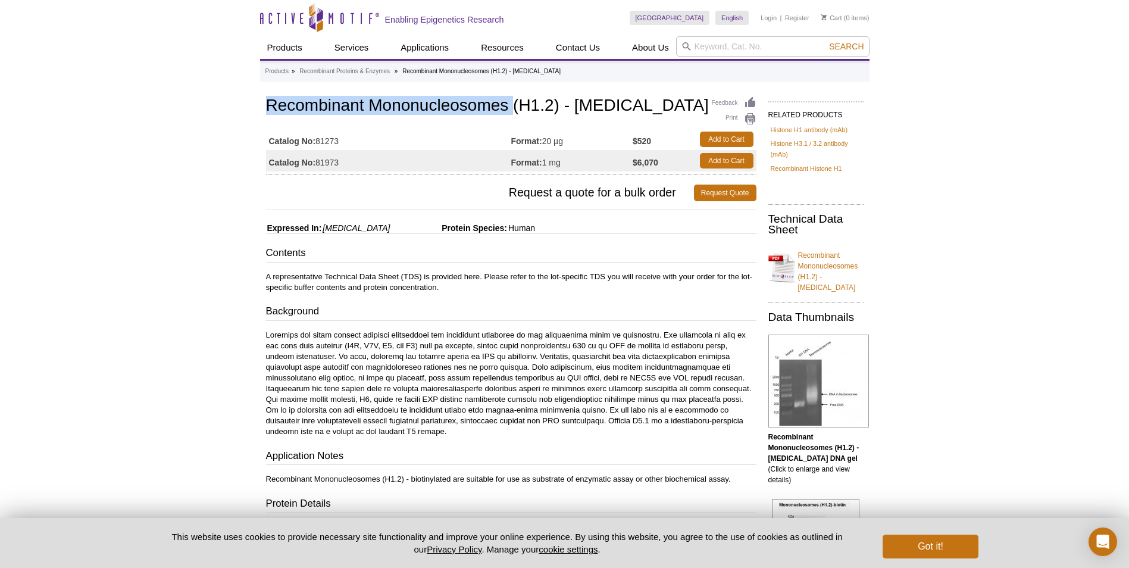
drag, startPoint x: 271, startPoint y: 101, endPoint x: 511, endPoint y: 109, distance: 240.5
click at [511, 109] on h1 "Recombinant Mononucleosomes (H1.2) - [MEDICAL_DATA]" at bounding box center [511, 106] width 490 height 20
drag, startPoint x: 511, startPoint y: 109, endPoint x: 491, endPoint y: 103, distance: 21.1
copy h1 "Recombinant Mononucleosomes"
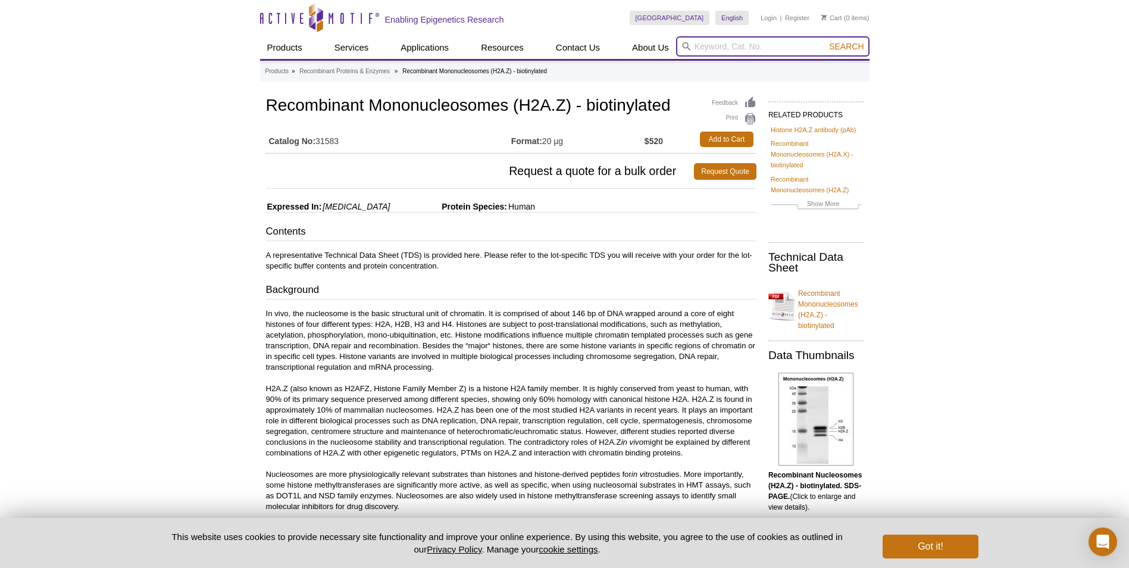
click at [709, 43] on input "search" at bounding box center [772, 46] width 193 height 20
click at [825, 41] on button "Search" at bounding box center [846, 46] width 42 height 11
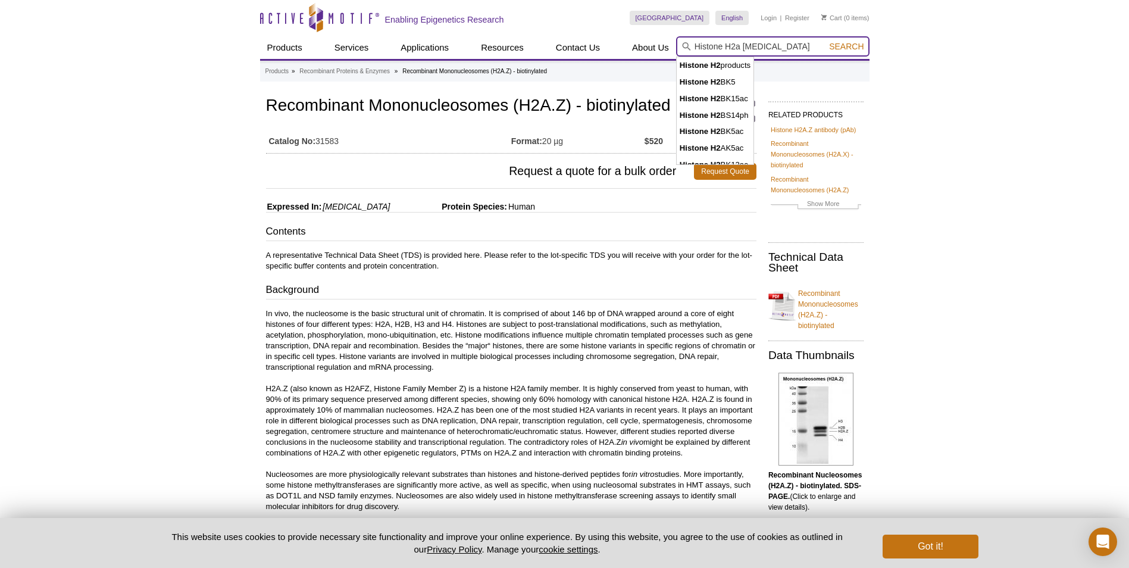
type input "Histone H2a [MEDICAL_DATA]"
click at [825, 41] on button "Search" at bounding box center [846, 46] width 42 height 11
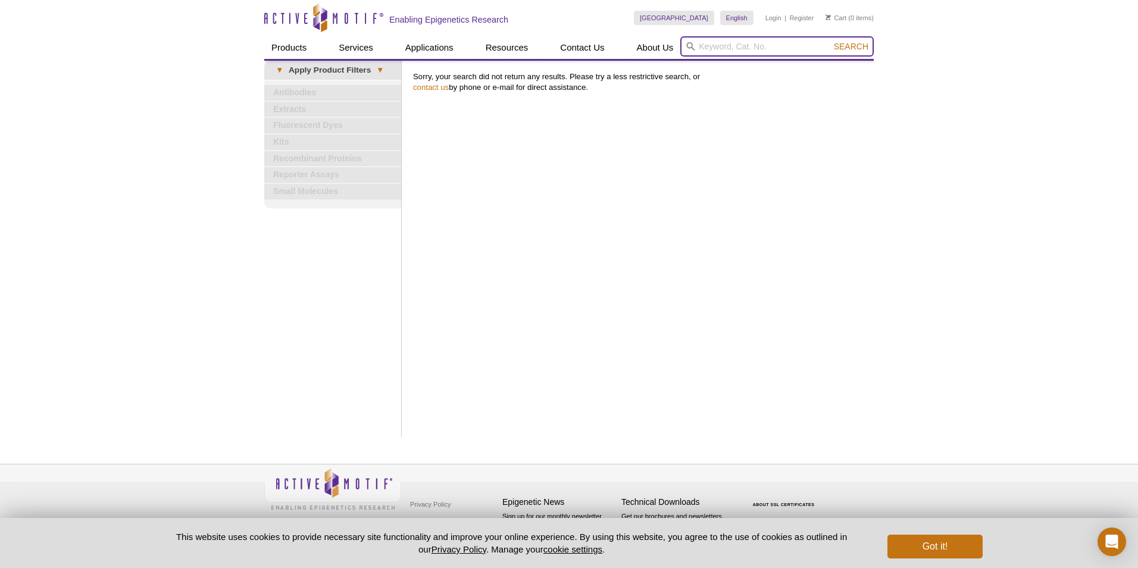
click at [759, 46] on input "search" at bounding box center [776, 46] width 193 height 20
type input "histone H2 [MEDICAL_DATA]"
click at [830, 41] on button "Search" at bounding box center [851, 46] width 42 height 11
click at [786, 40] on input "search" at bounding box center [776, 46] width 193 height 20
click at [705, 48] on input "search" at bounding box center [776, 46] width 193 height 20
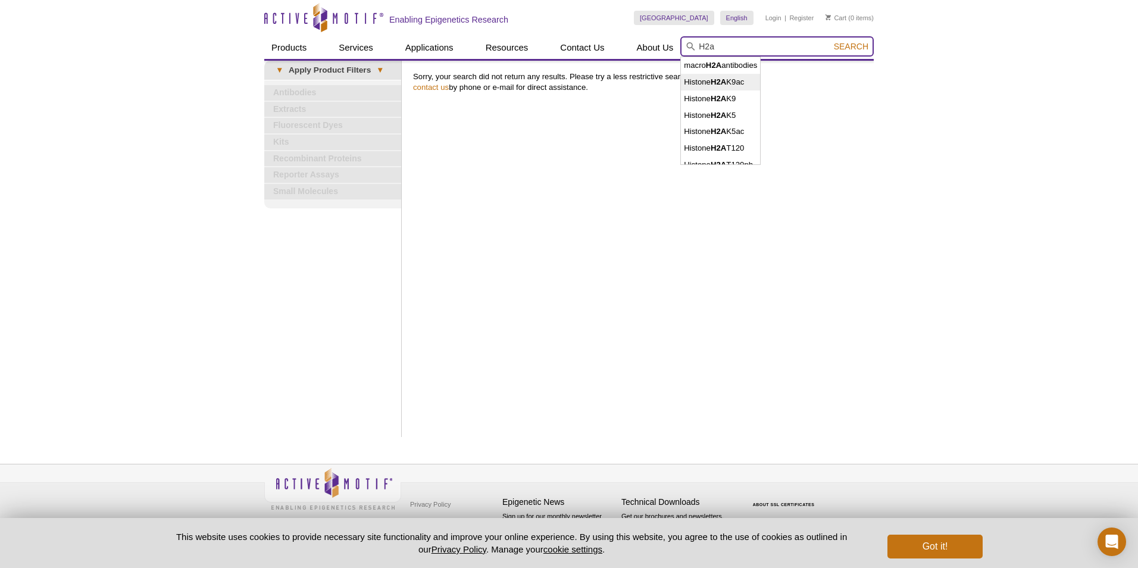
click at [716, 43] on input "H2a" at bounding box center [776, 46] width 193 height 20
type input "H2a biotinylated"
click at [830, 41] on button "Search" at bounding box center [851, 46] width 42 height 11
